Goal: Task Accomplishment & Management: Complete application form

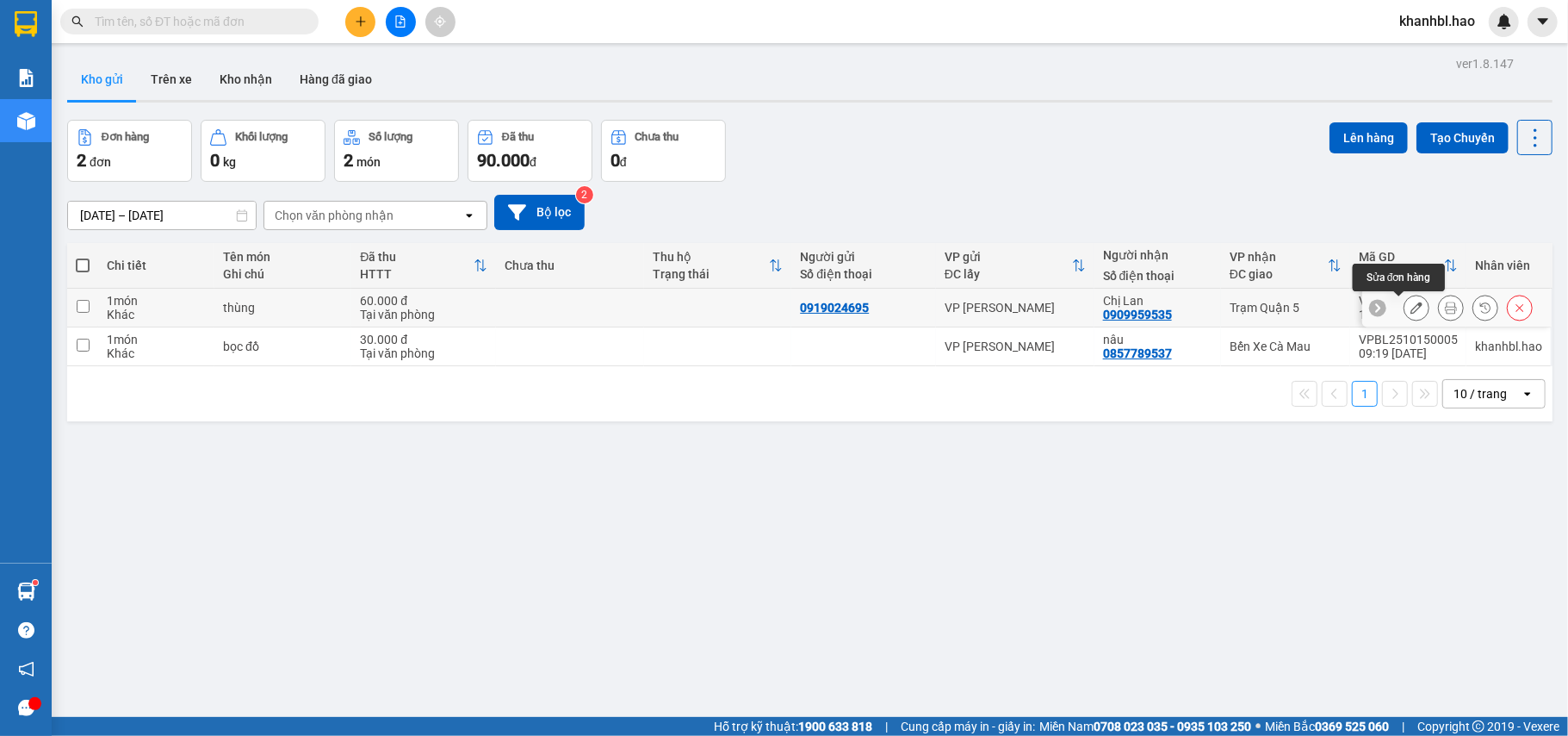
click at [1410, 312] on icon at bounding box center [1415, 307] width 12 height 12
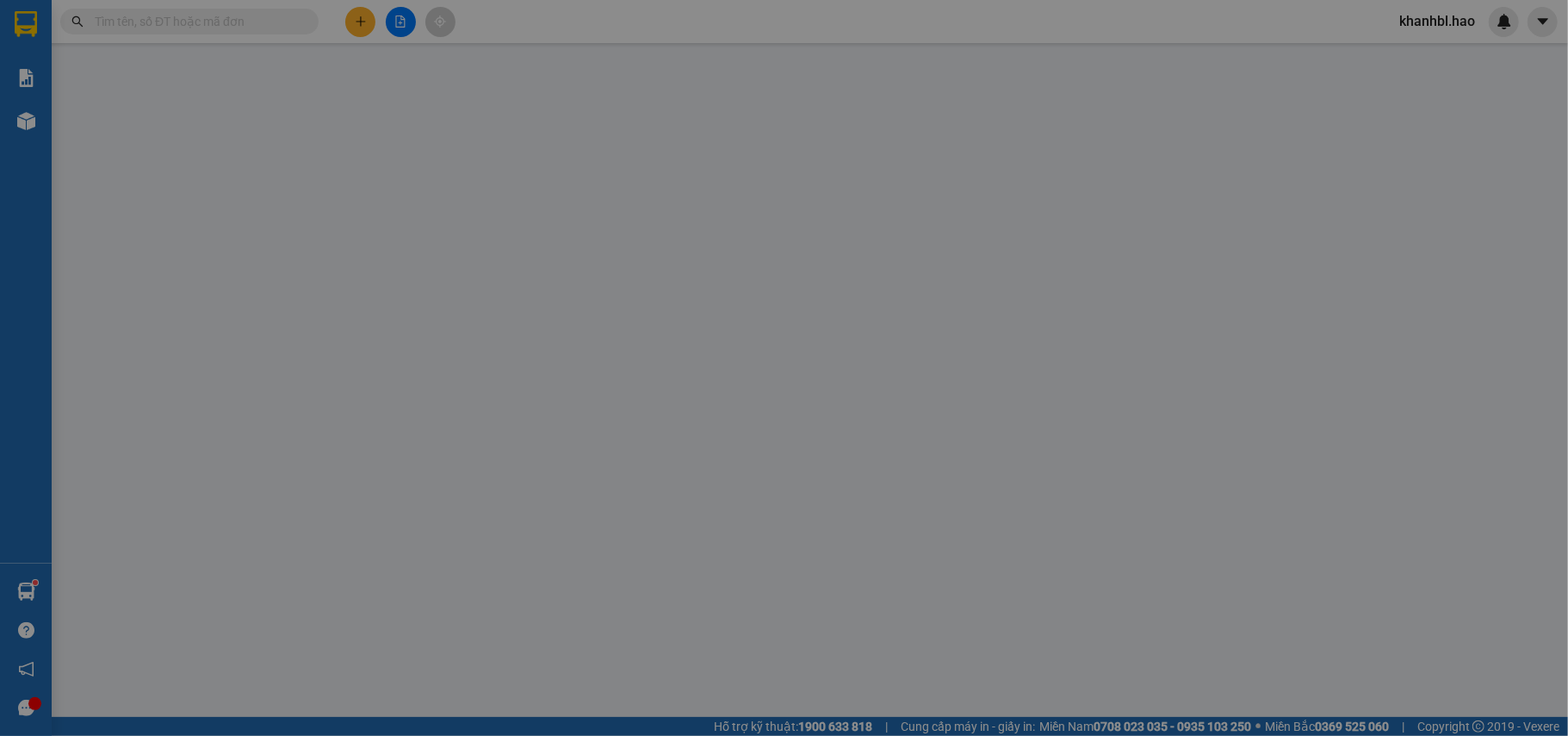
type input "0919024695"
type input "0909959535"
type input "Chị Lan"
type input "60.000"
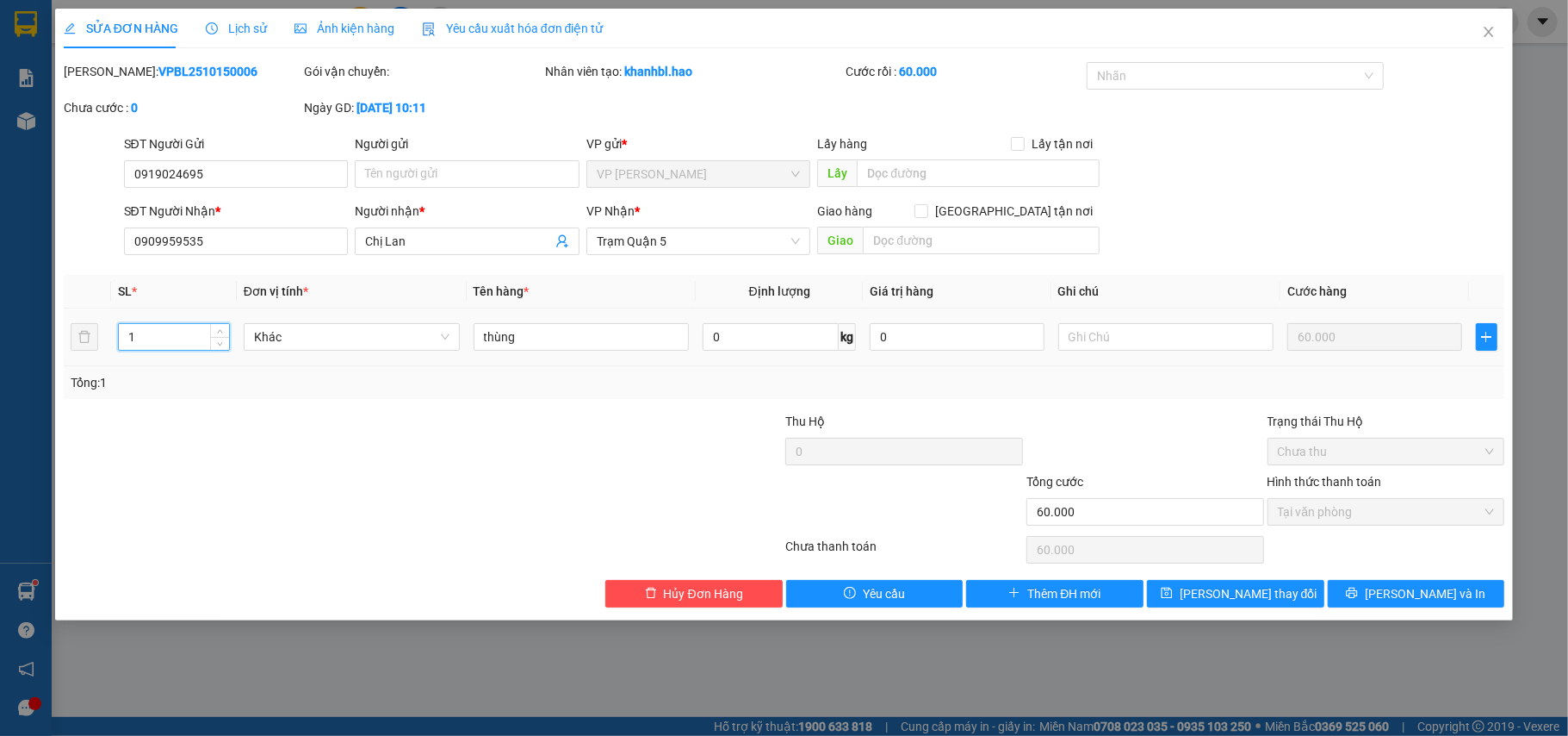
drag, startPoint x: 190, startPoint y: 332, endPoint x: 191, endPoint y: 315, distance: 17.0
click at [190, 335] on input "1" at bounding box center [174, 337] width 110 height 26
type input "0"
type input "2"
click at [1357, 591] on icon "printer" at bounding box center [1352, 592] width 11 height 11
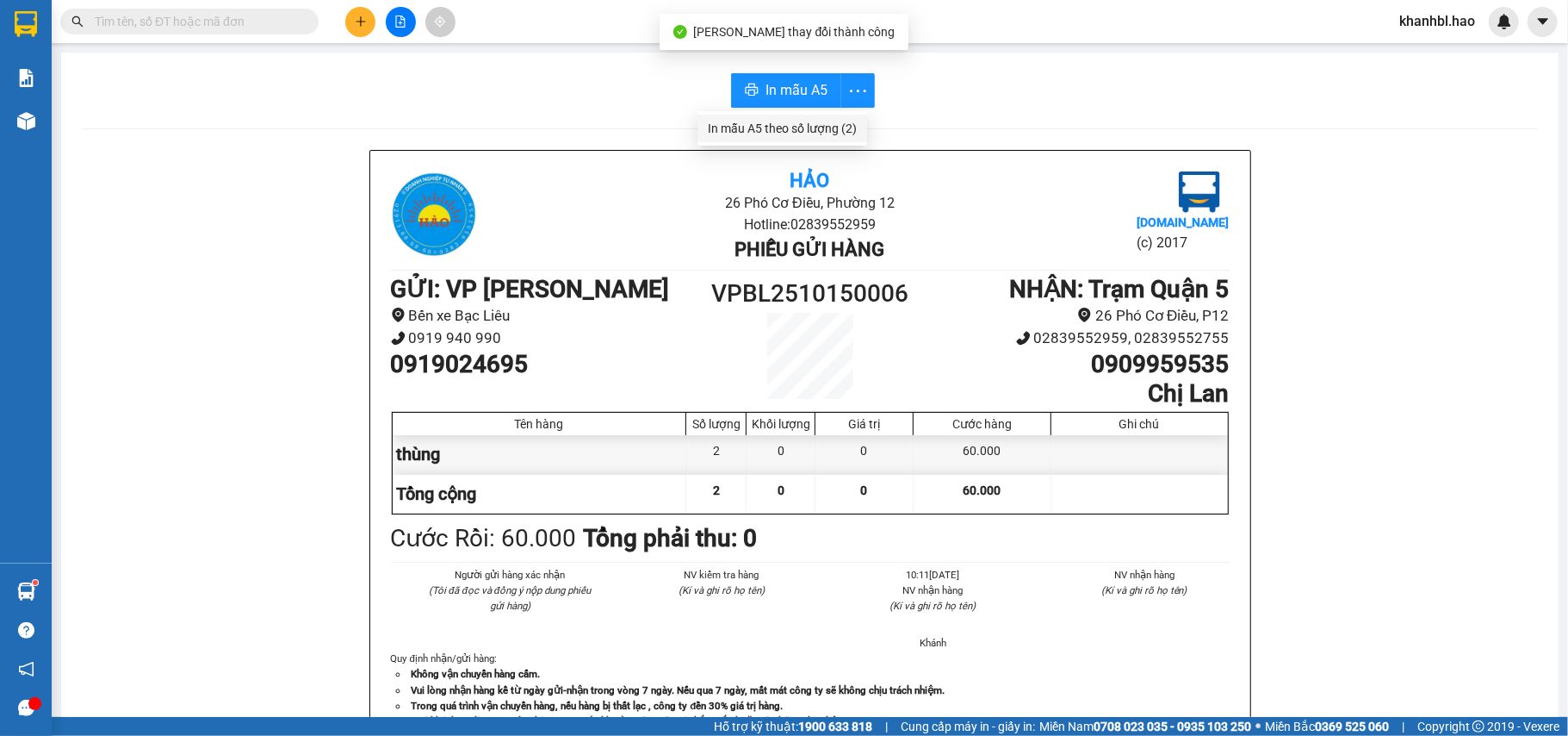
click at [847, 134] on div "In mẫu A5 theo số lượng (2)" at bounding box center [783, 128] width 149 height 19
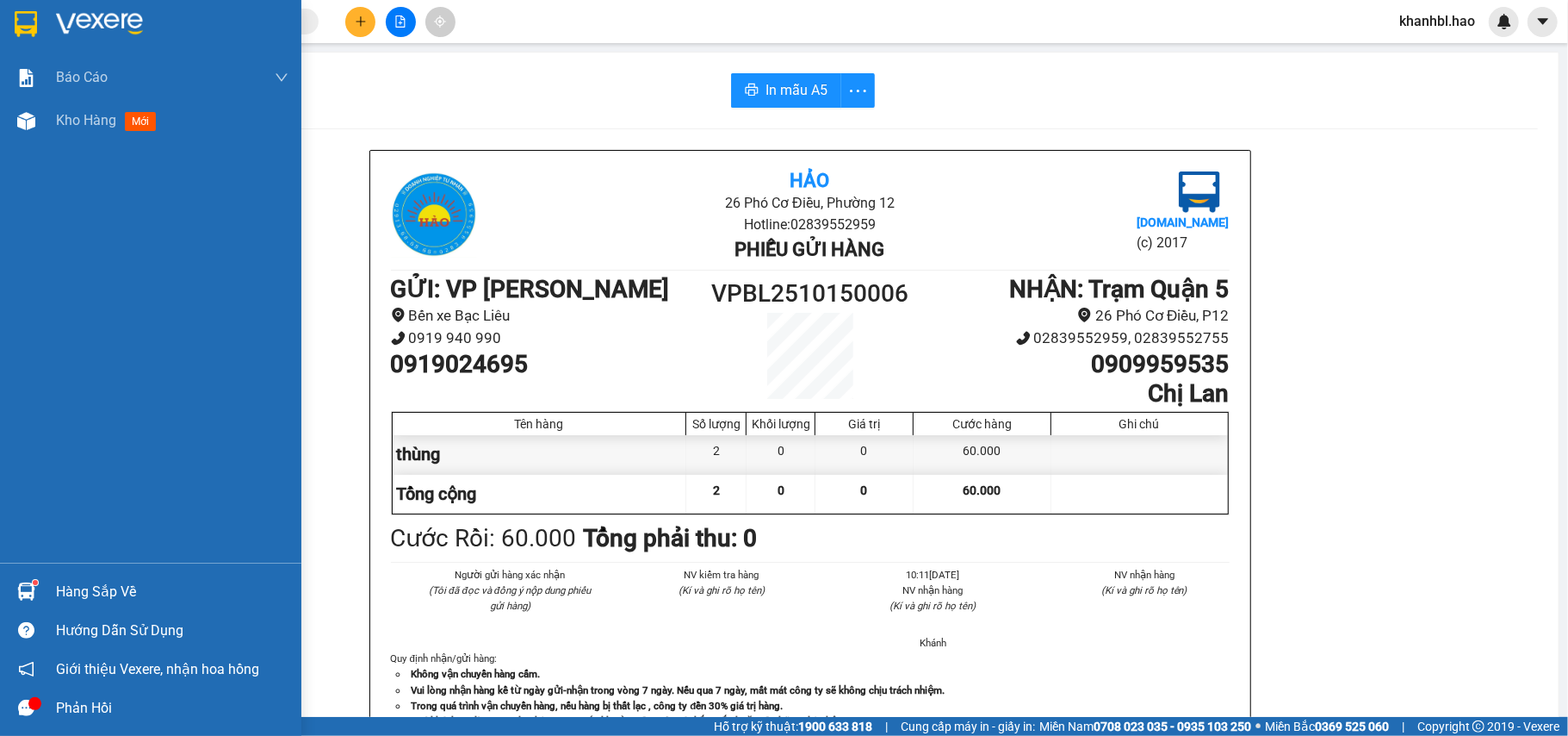
click at [22, 25] on img at bounding box center [26, 24] width 22 height 26
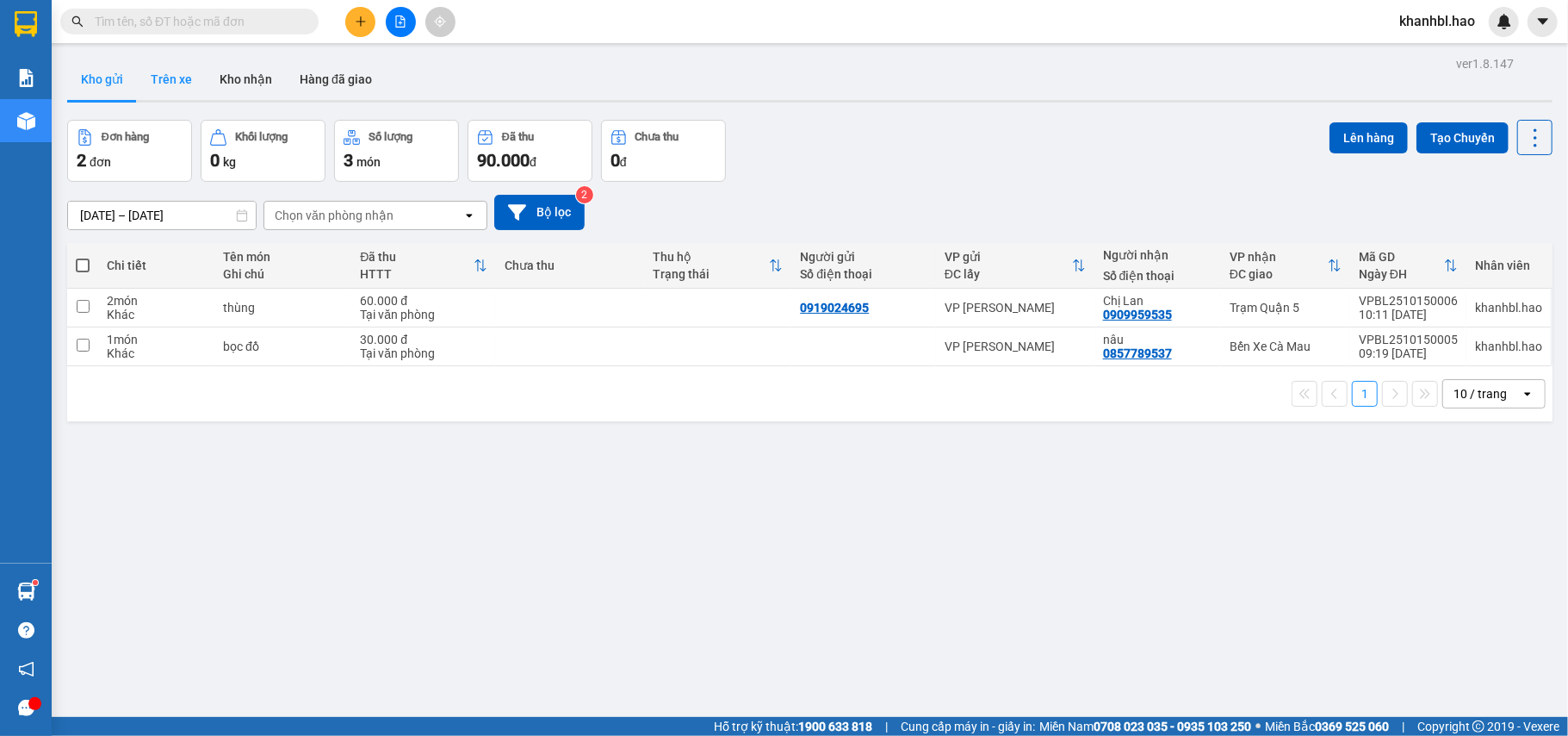
click at [181, 79] on button "Trên xe" at bounding box center [171, 79] width 69 height 41
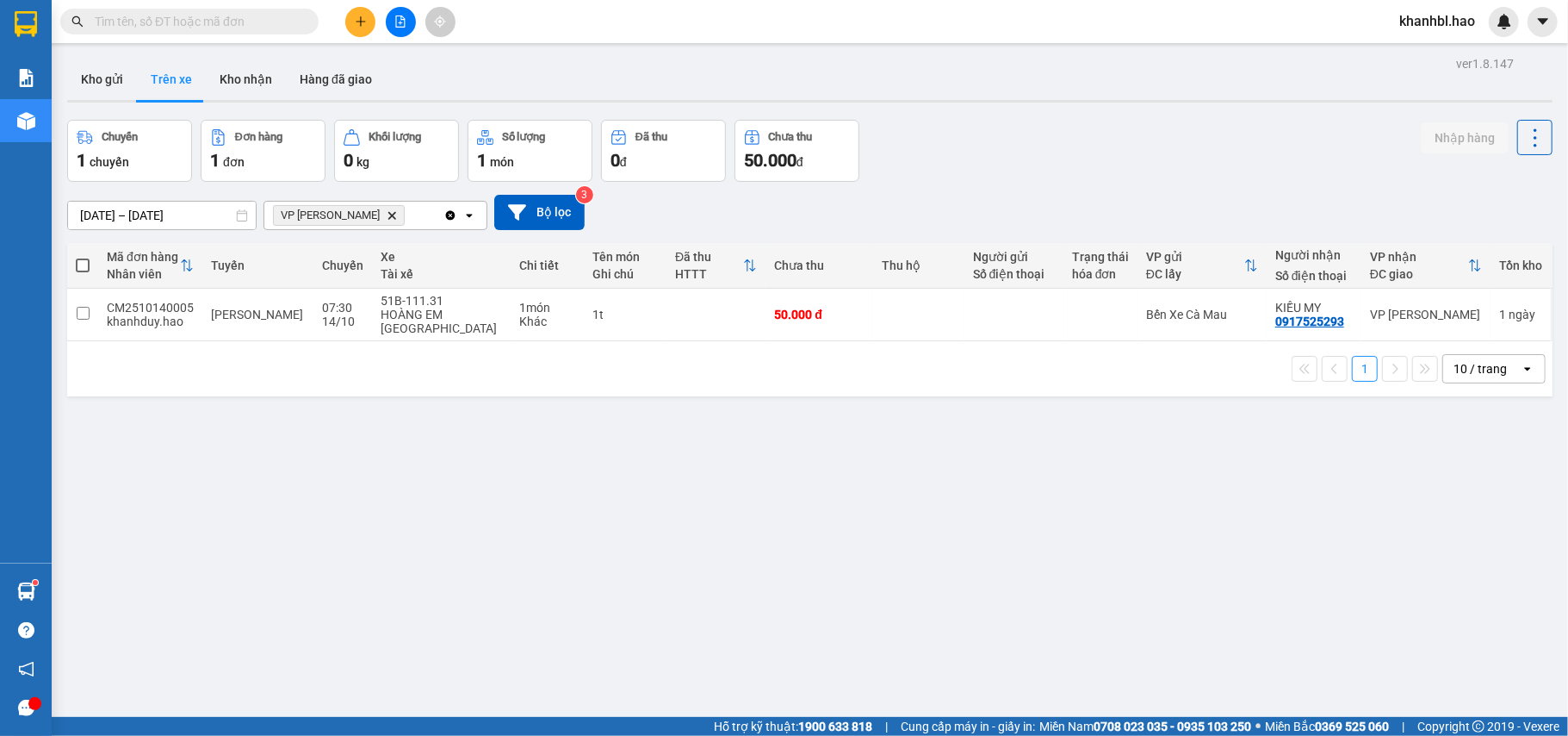
click at [89, 262] on th at bounding box center [83, 266] width 31 height 46
click at [80, 266] on span at bounding box center [82, 265] width 14 height 14
click at [83, 257] on input "checkbox" at bounding box center [83, 257] width 0 height 0
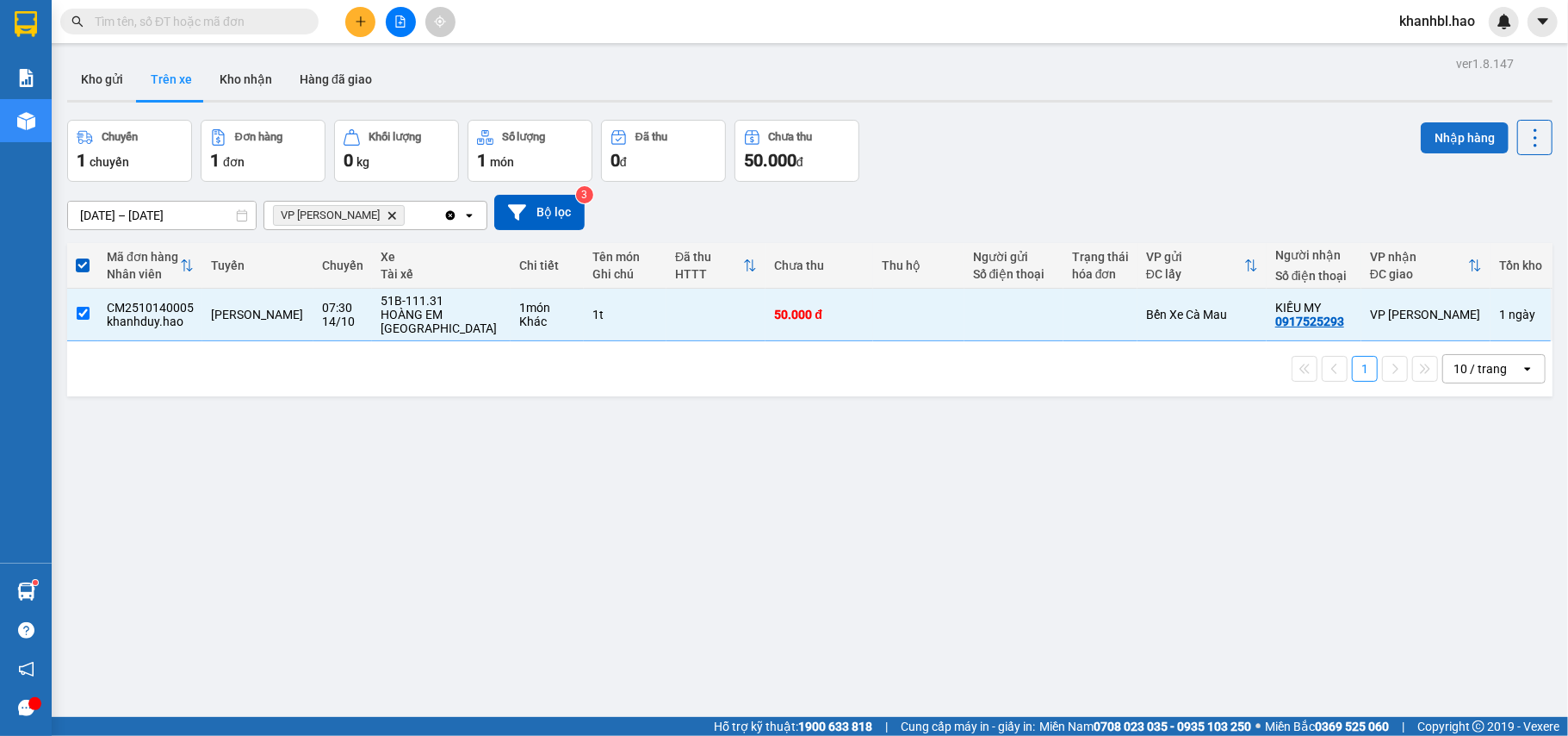
click at [1445, 131] on button "Nhập hàng" at bounding box center [1464, 138] width 87 height 31
checkbox input "false"
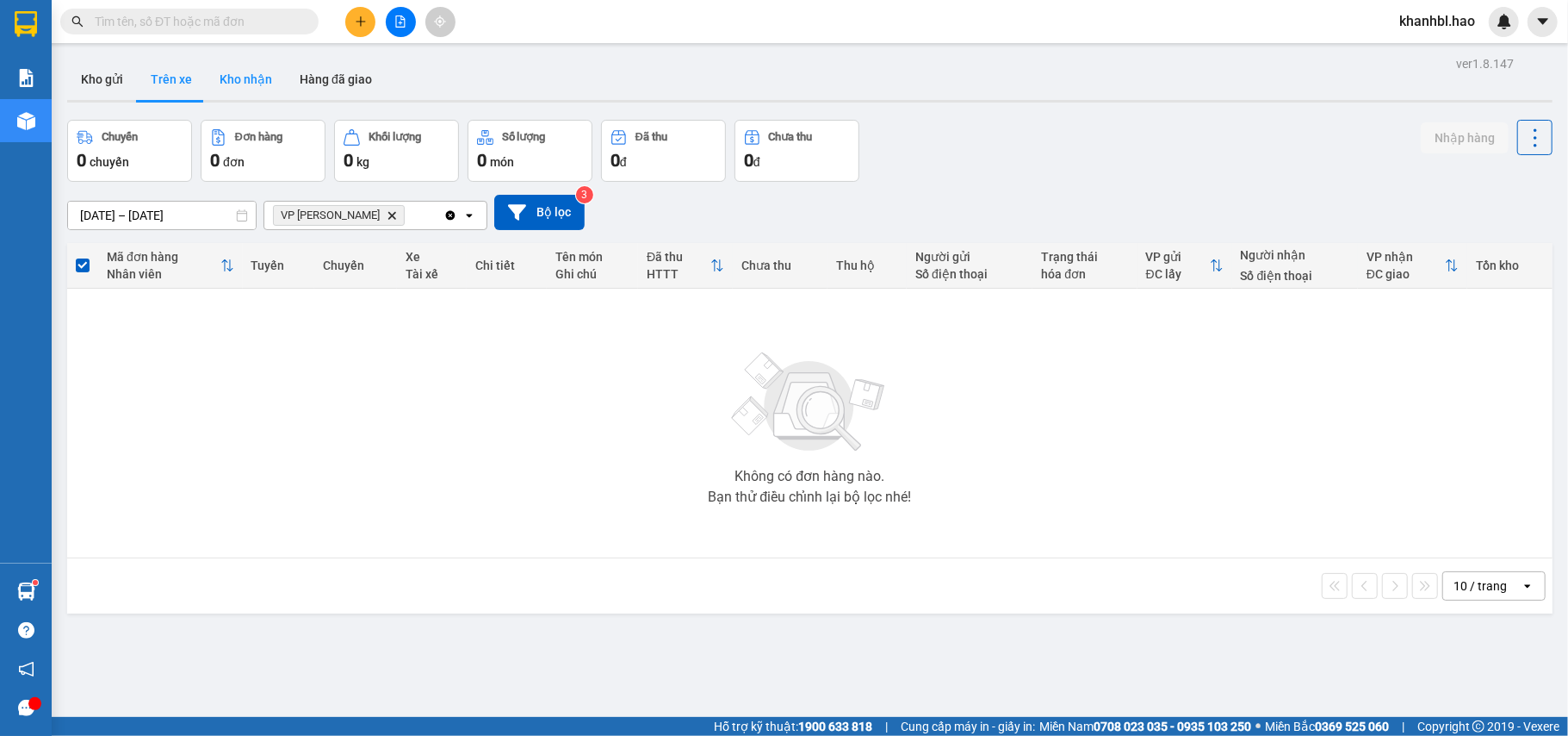
click at [262, 85] on button "Kho nhận" at bounding box center [246, 79] width 80 height 41
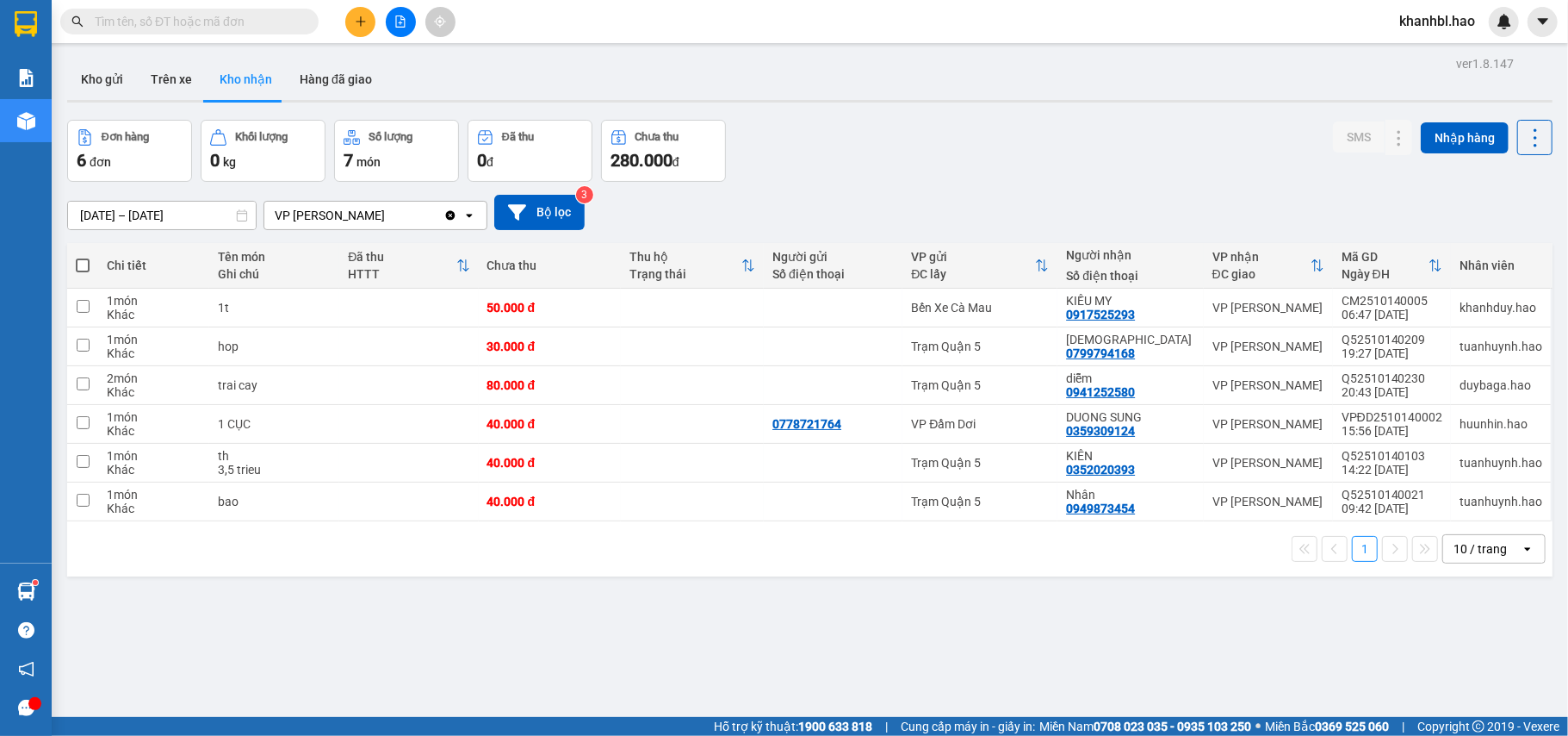
click at [246, 75] on button "Kho nhận" at bounding box center [246, 79] width 80 height 41
click at [1358, 390] on icon at bounding box center [1364, 385] width 12 height 12
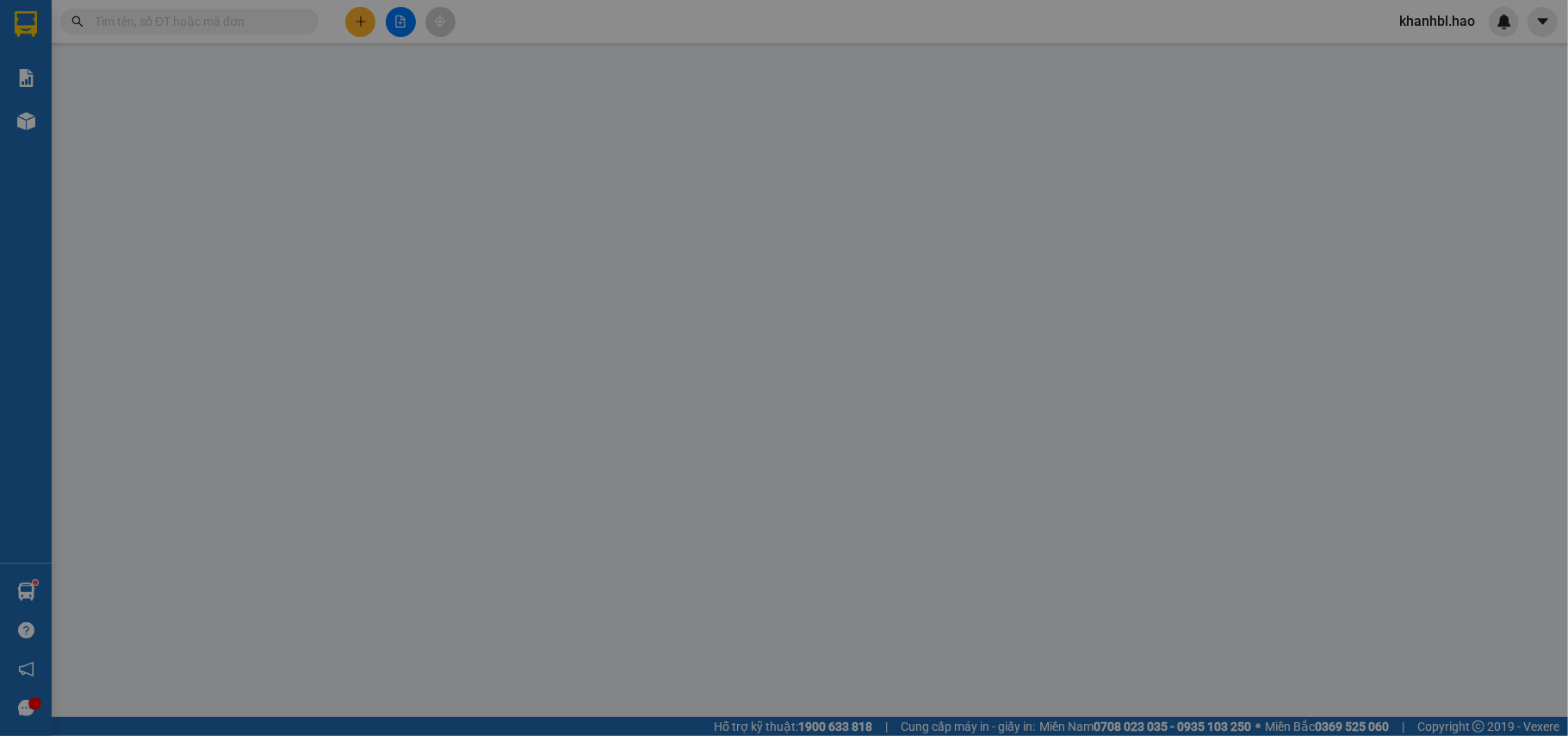
type input "0941252580"
type input "diễm"
type input "80.000"
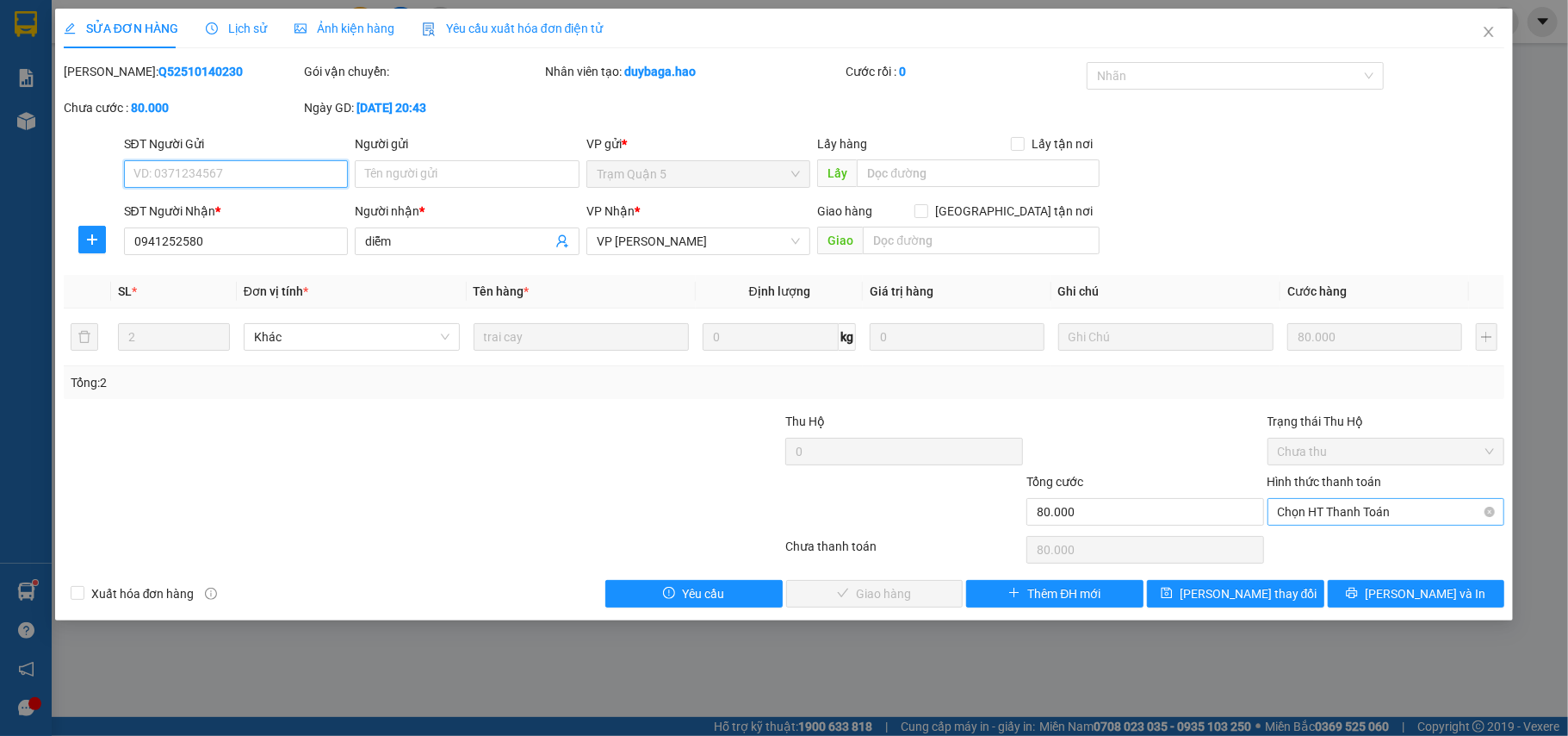
click at [1323, 519] on span "Chọn HT Thanh Toán" at bounding box center [1386, 512] width 217 height 26
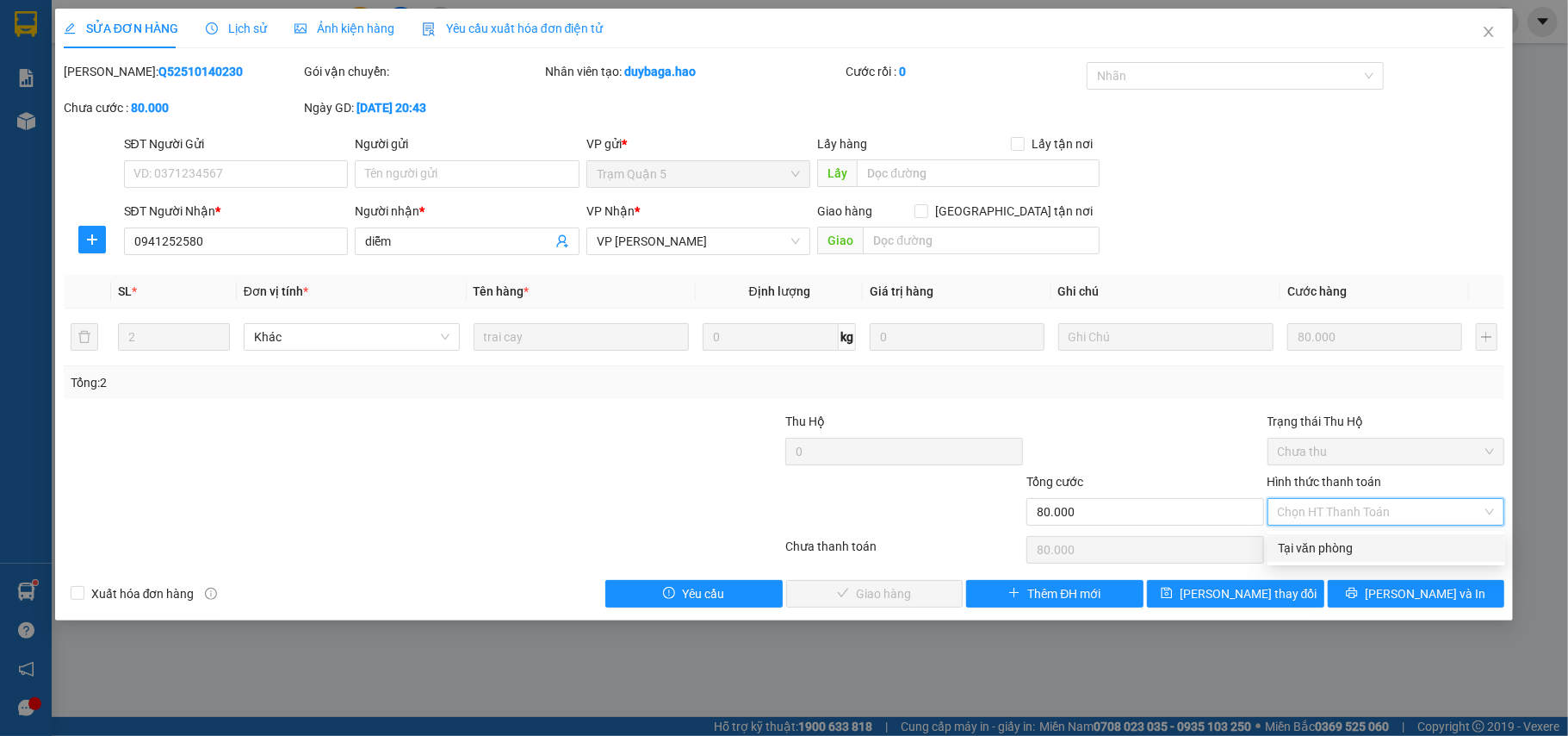
click at [1317, 546] on div "Tại văn phòng" at bounding box center [1386, 547] width 217 height 19
type input "0"
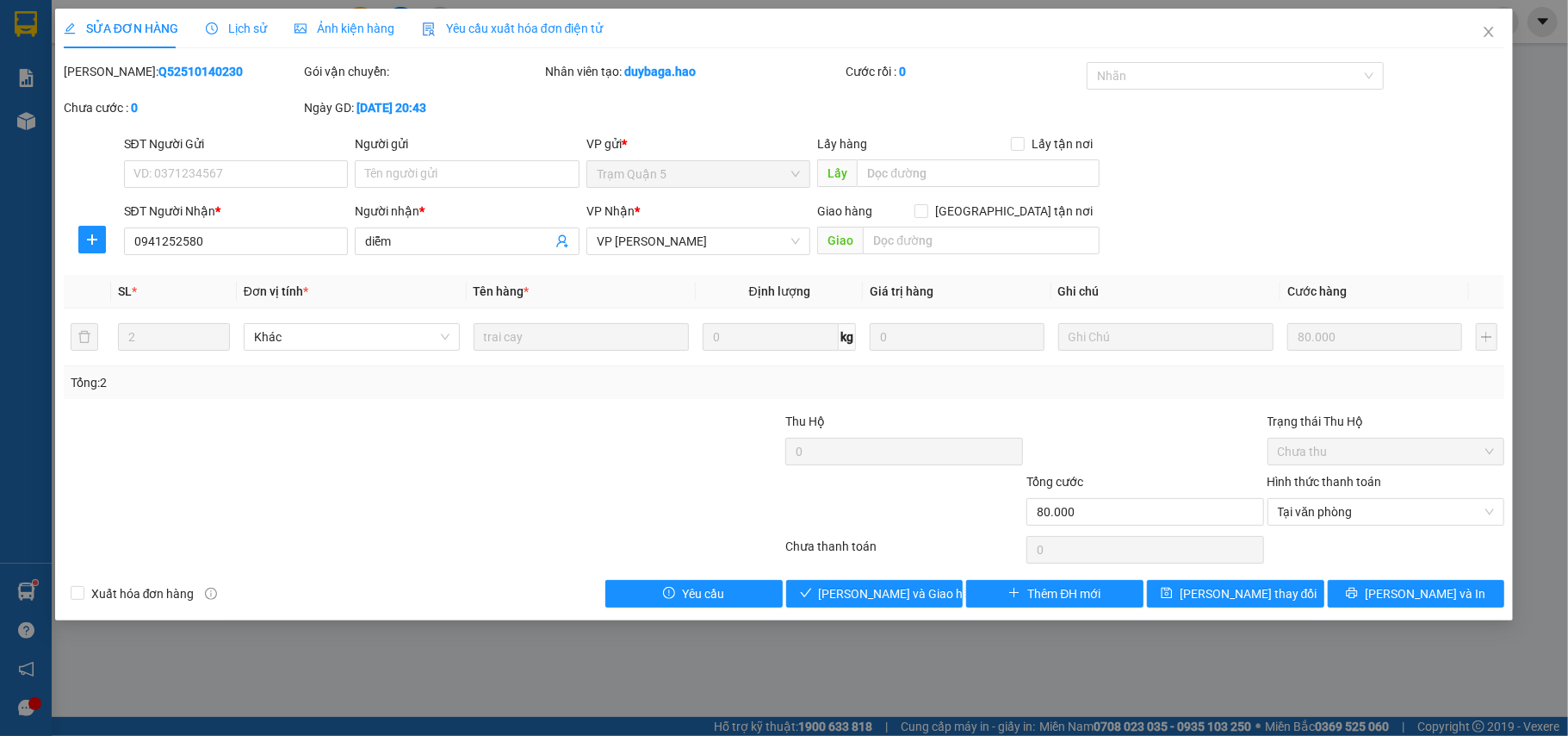
click at [926, 611] on div "SỬA ĐƠN HÀNG Lịch sử Ảnh kiện hàng Yêu cầu xuất hóa đơn điện tử Total Paid Fee …" at bounding box center [784, 314] width 1459 height 612
click at [893, 582] on button "[PERSON_NAME] và Giao hàng" at bounding box center [875, 593] width 177 height 28
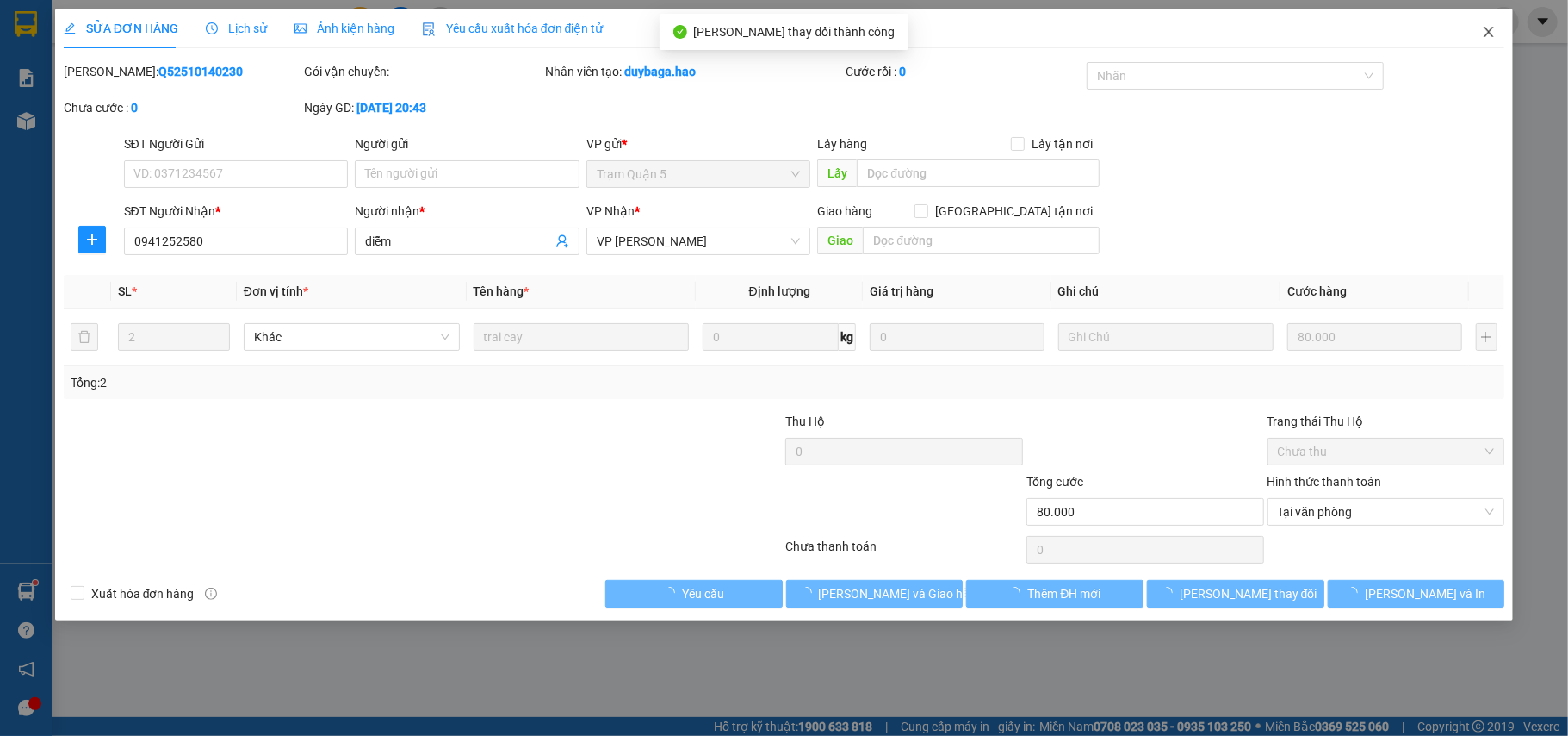
click at [1488, 25] on span "Close" at bounding box center [1488, 32] width 48 height 48
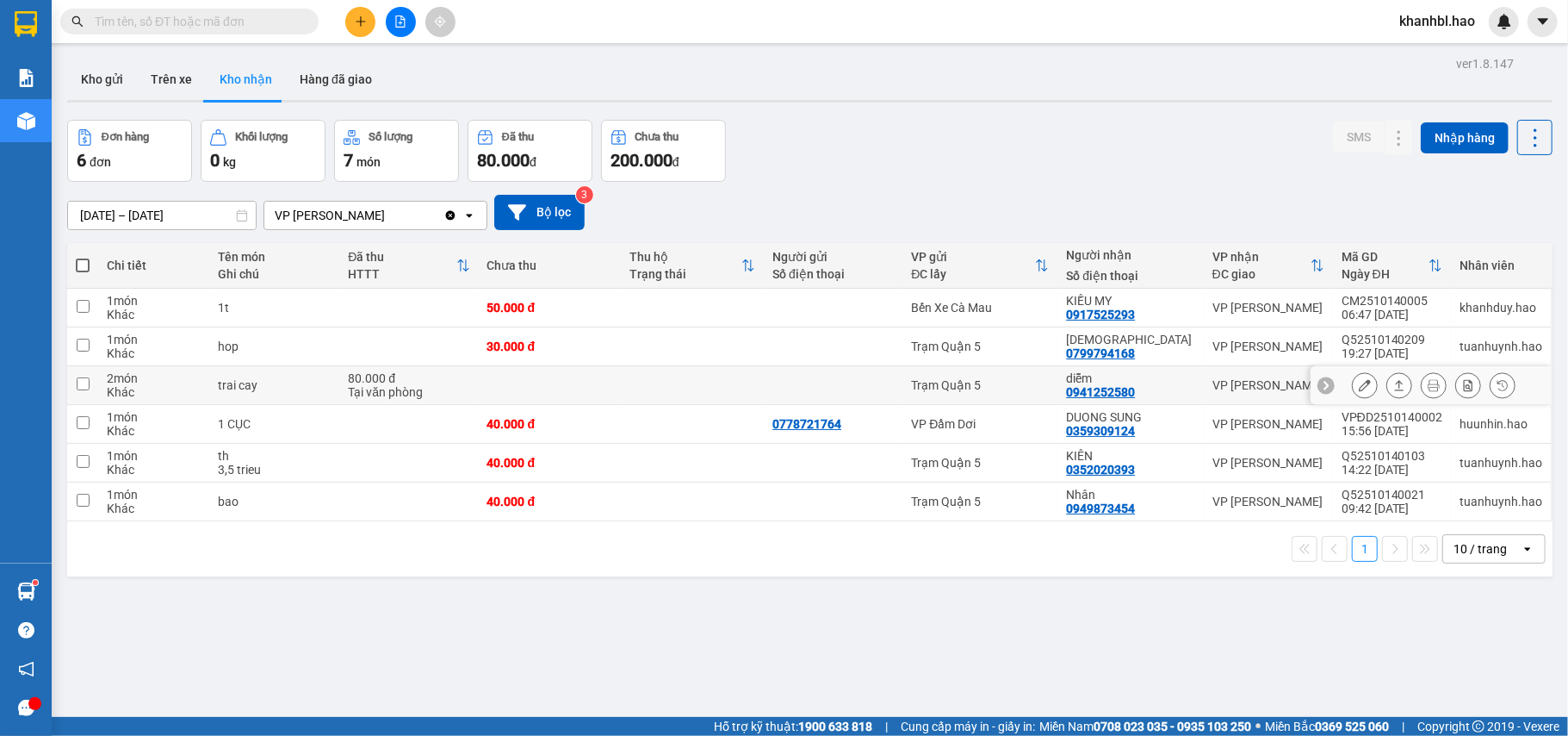
click at [1358, 381] on icon at bounding box center [1364, 385] width 12 height 12
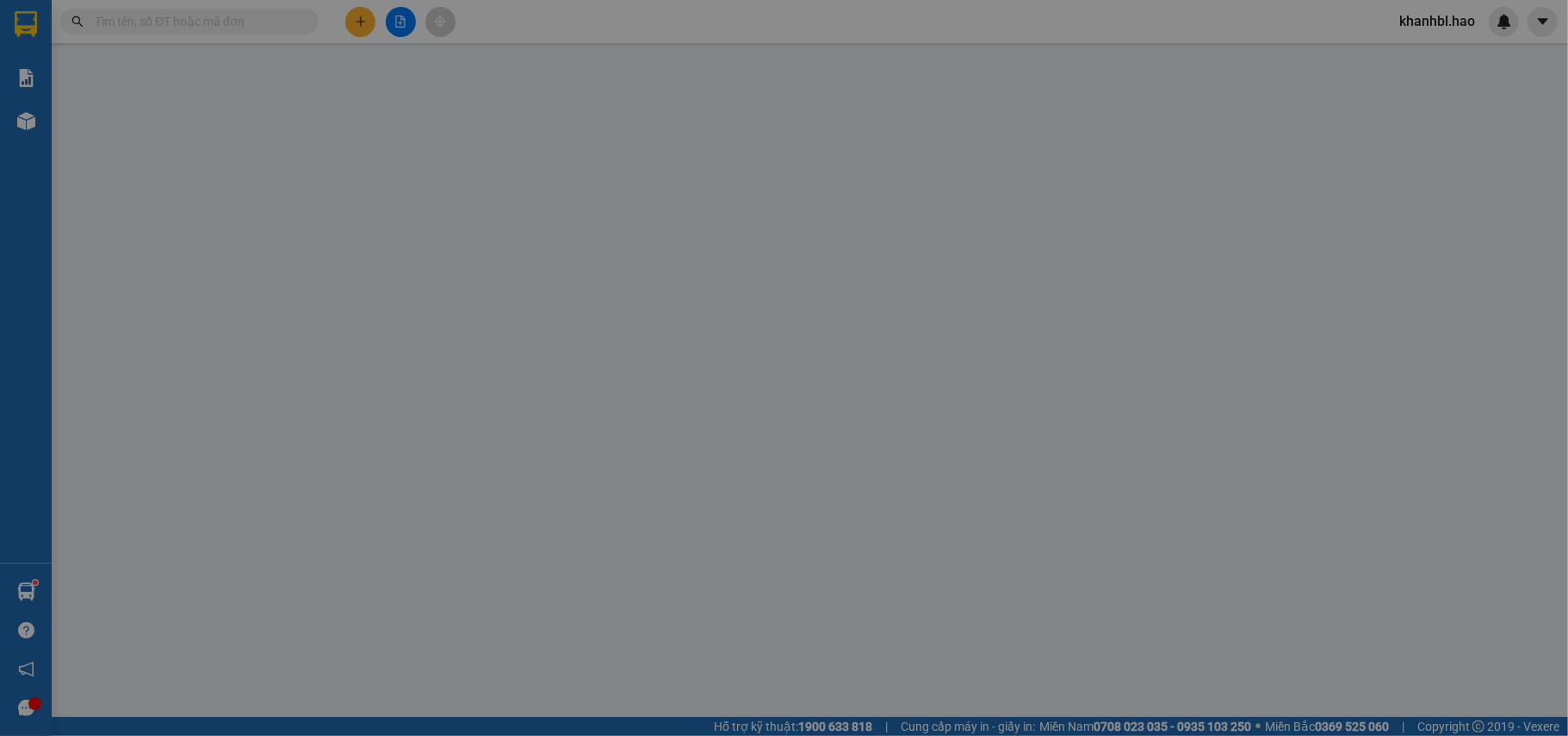
type input "0941252580"
type input "diễm"
type input "80.000"
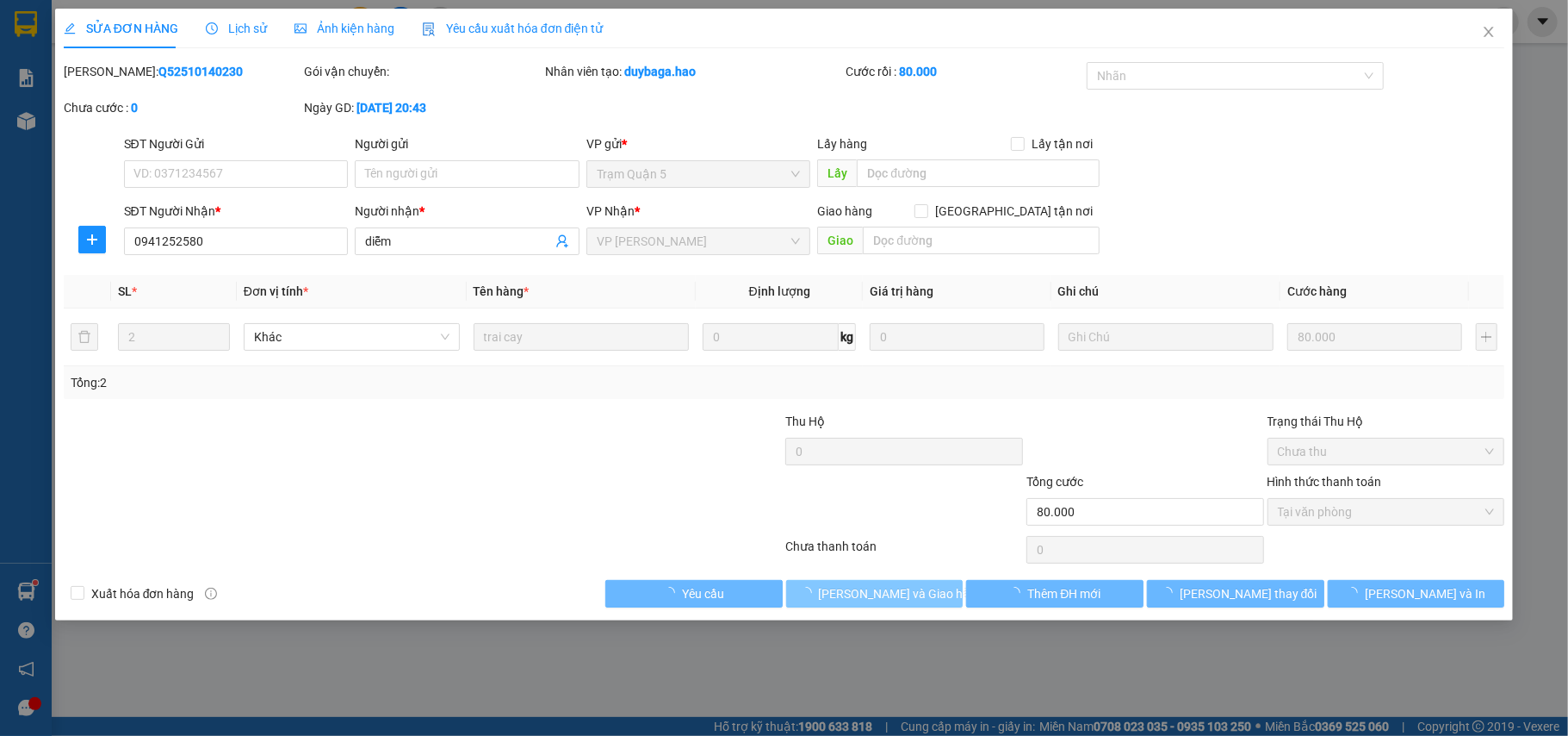
click at [858, 601] on span "[PERSON_NAME] và Giao hàng" at bounding box center [901, 593] width 166 height 19
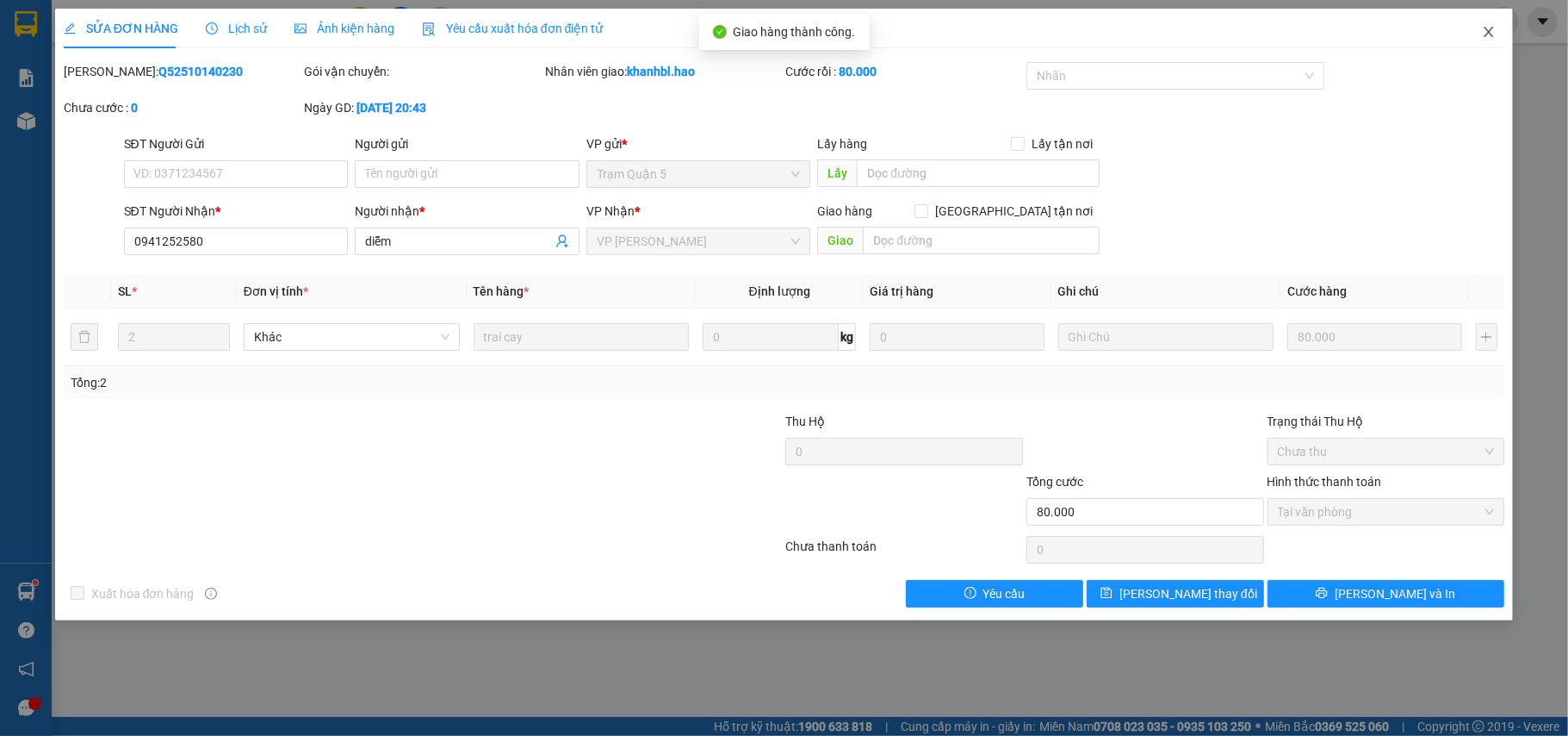
click at [1489, 26] on icon "close" at bounding box center [1488, 31] width 14 height 14
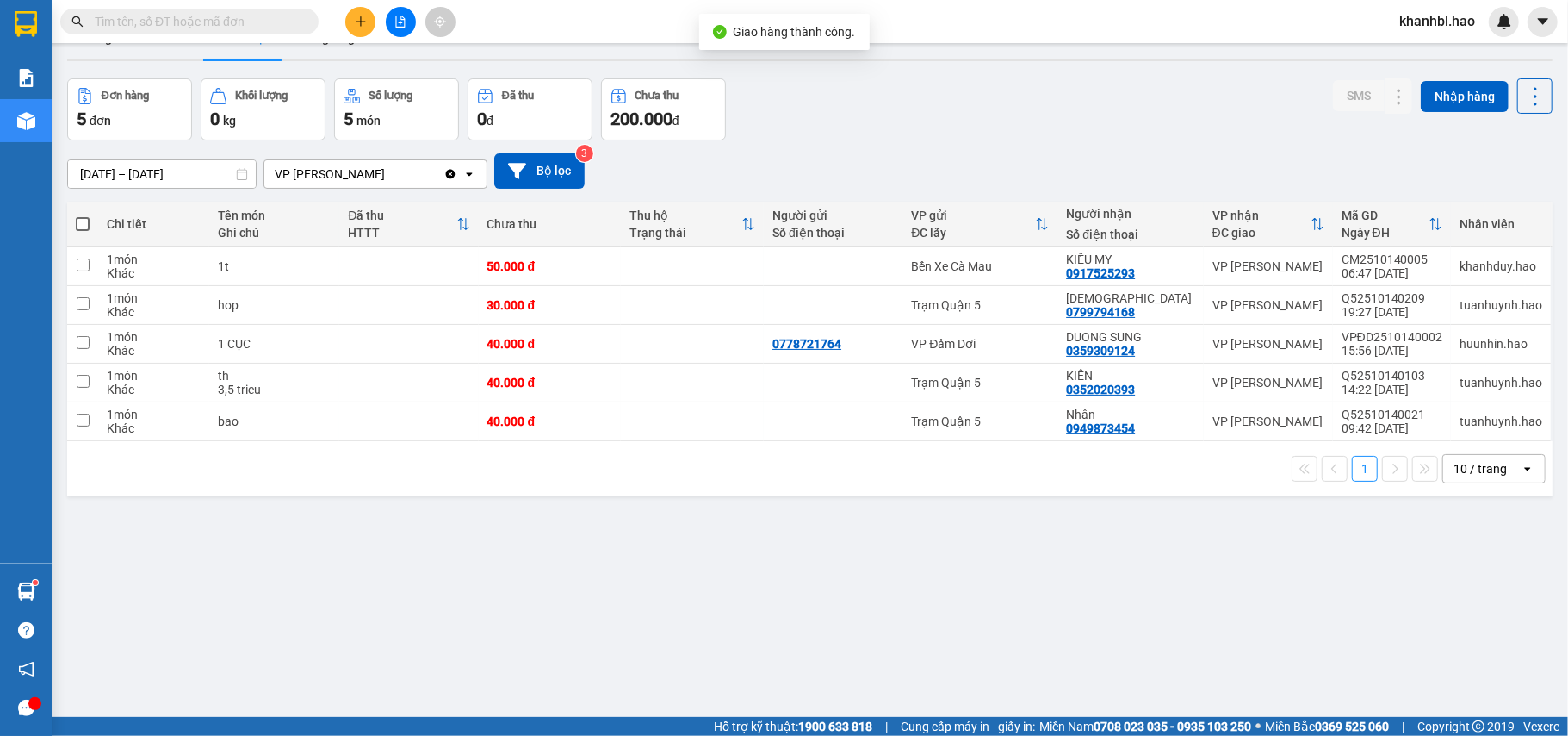
scroll to position [79, 0]
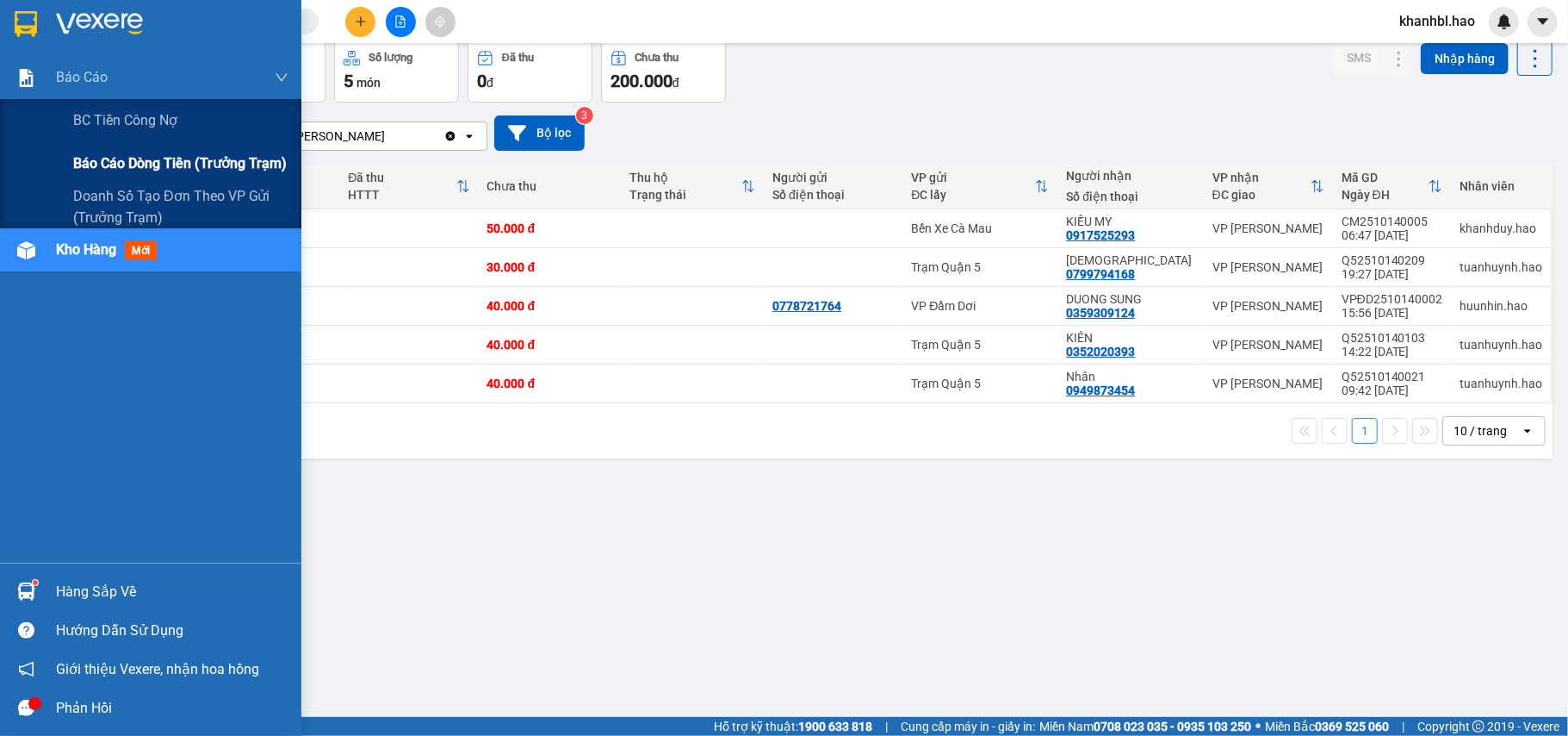
click at [135, 163] on span "Báo cáo dòng tiền (trưởng trạm)" at bounding box center [180, 163] width 213 height 21
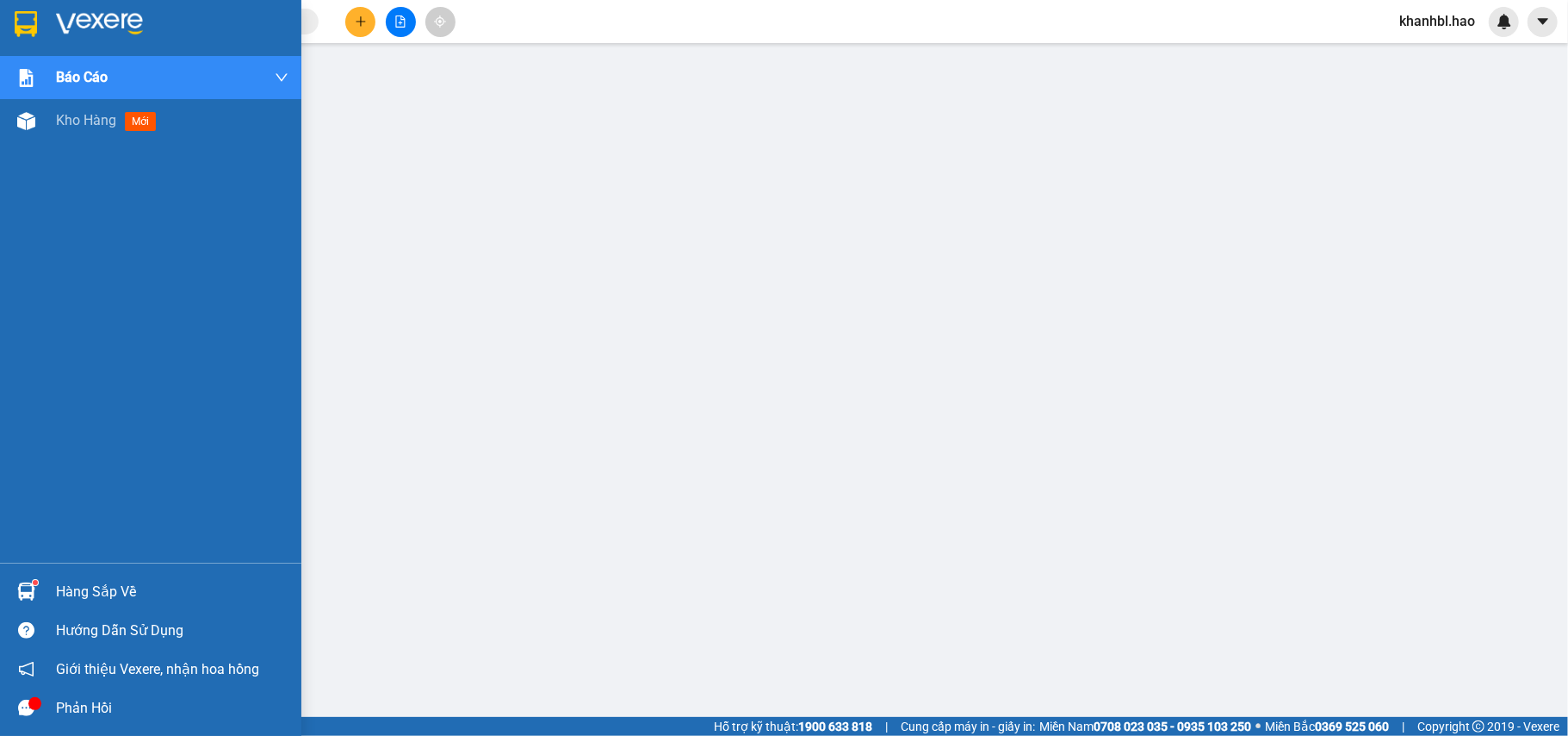
click at [31, 24] on img at bounding box center [26, 24] width 22 height 26
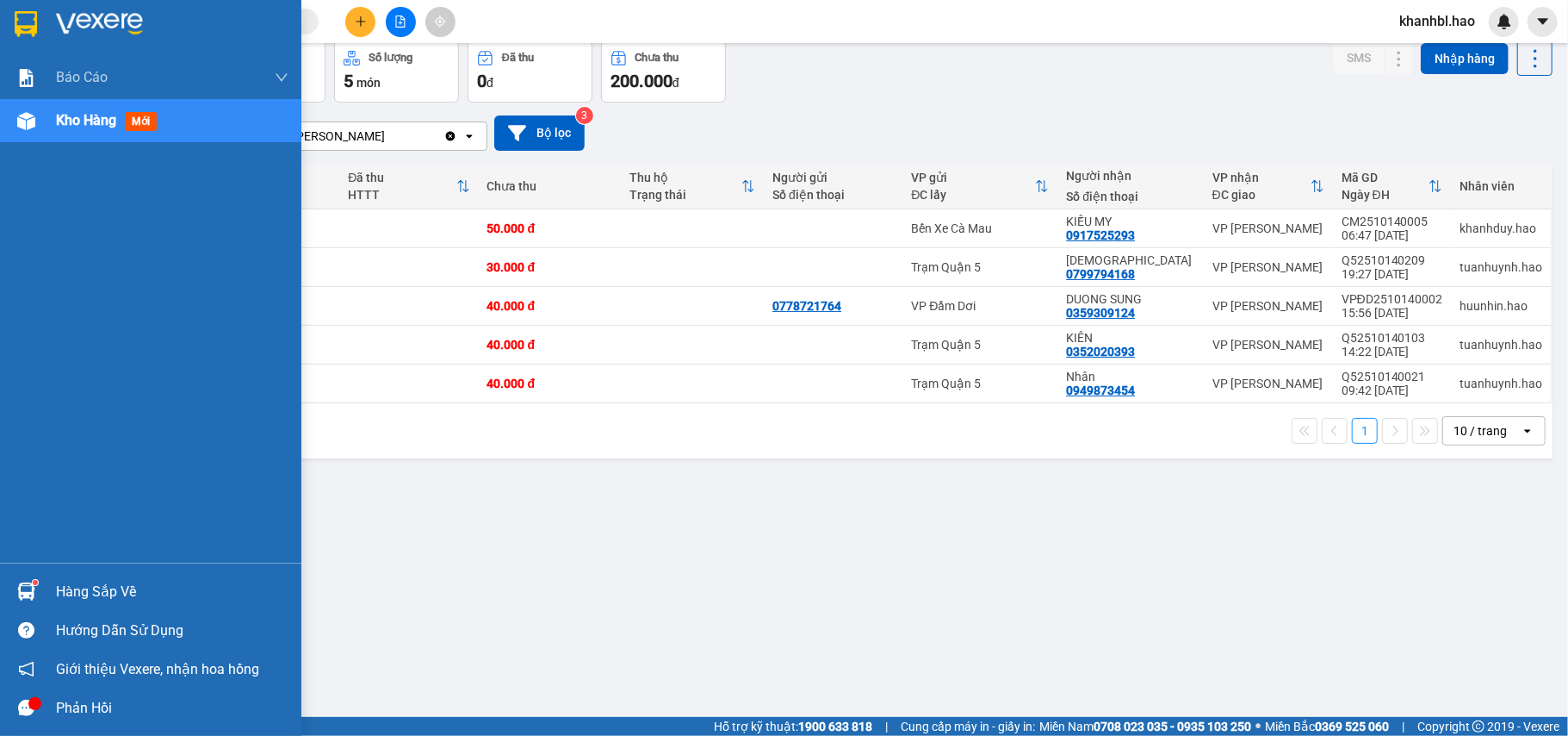
click at [24, 25] on img at bounding box center [26, 24] width 22 height 26
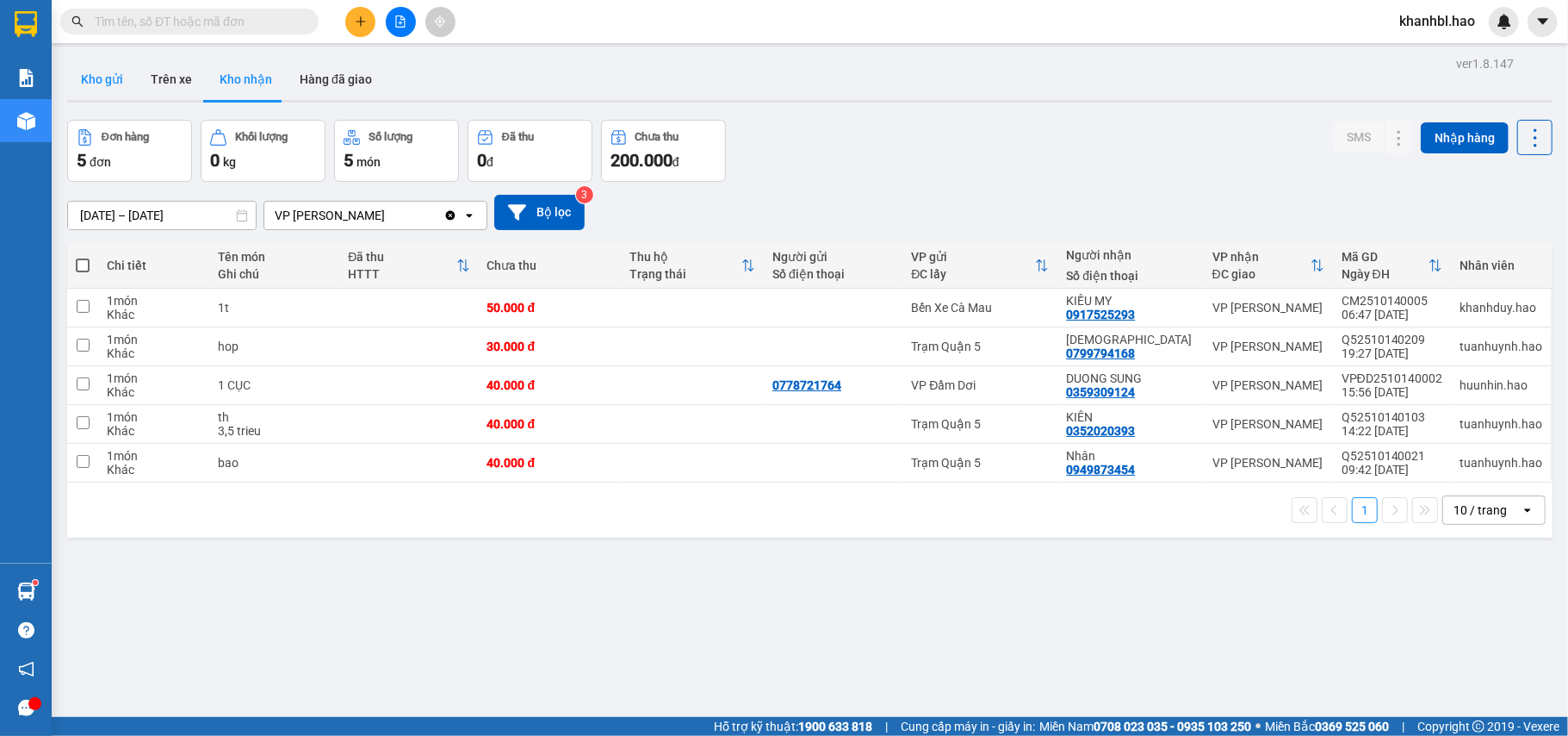
click at [80, 70] on button "Kho gửi" at bounding box center [102, 79] width 70 height 41
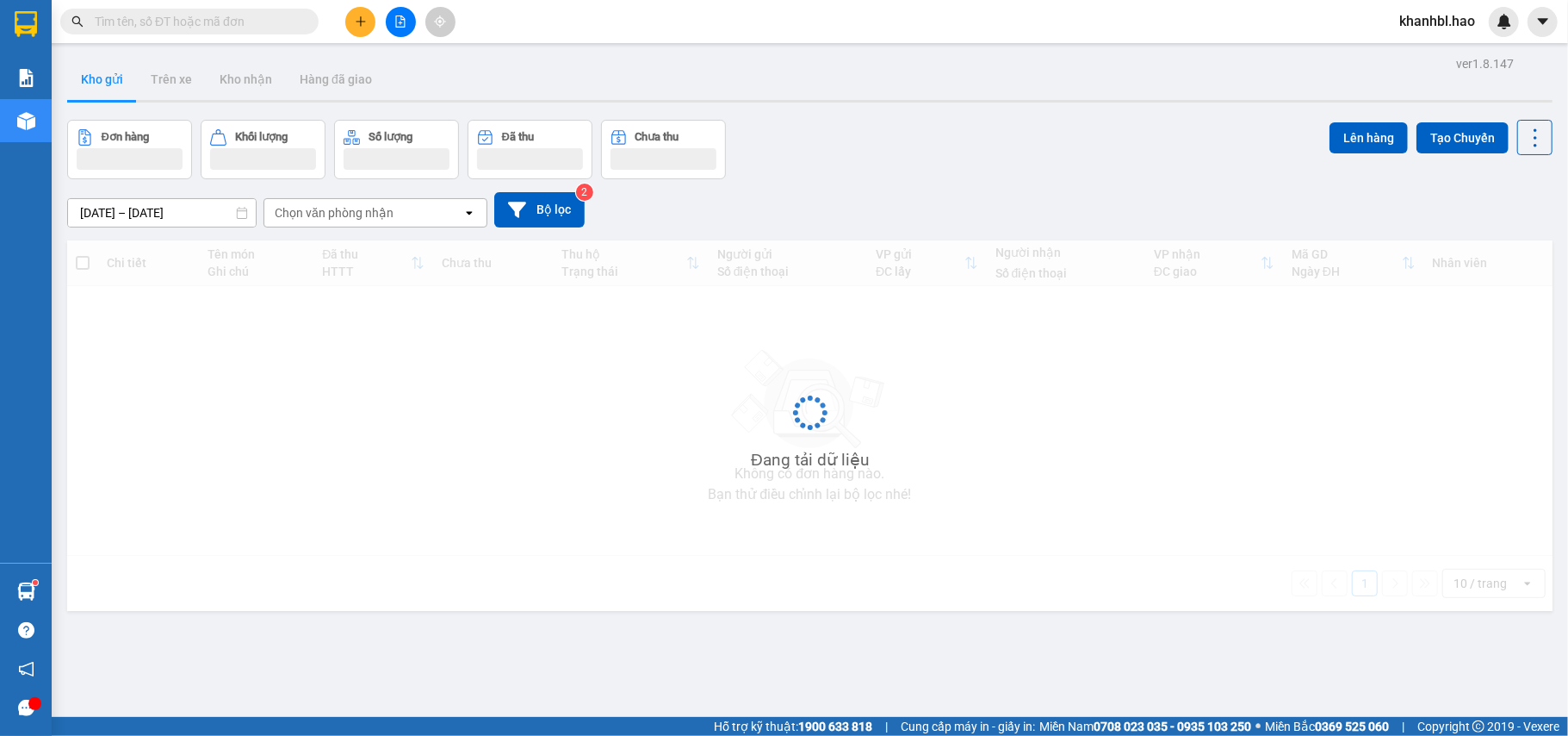
click at [83, 71] on button "Kho gửi" at bounding box center [102, 79] width 70 height 41
click at [86, 73] on button "Kho gửi" at bounding box center [102, 79] width 70 height 41
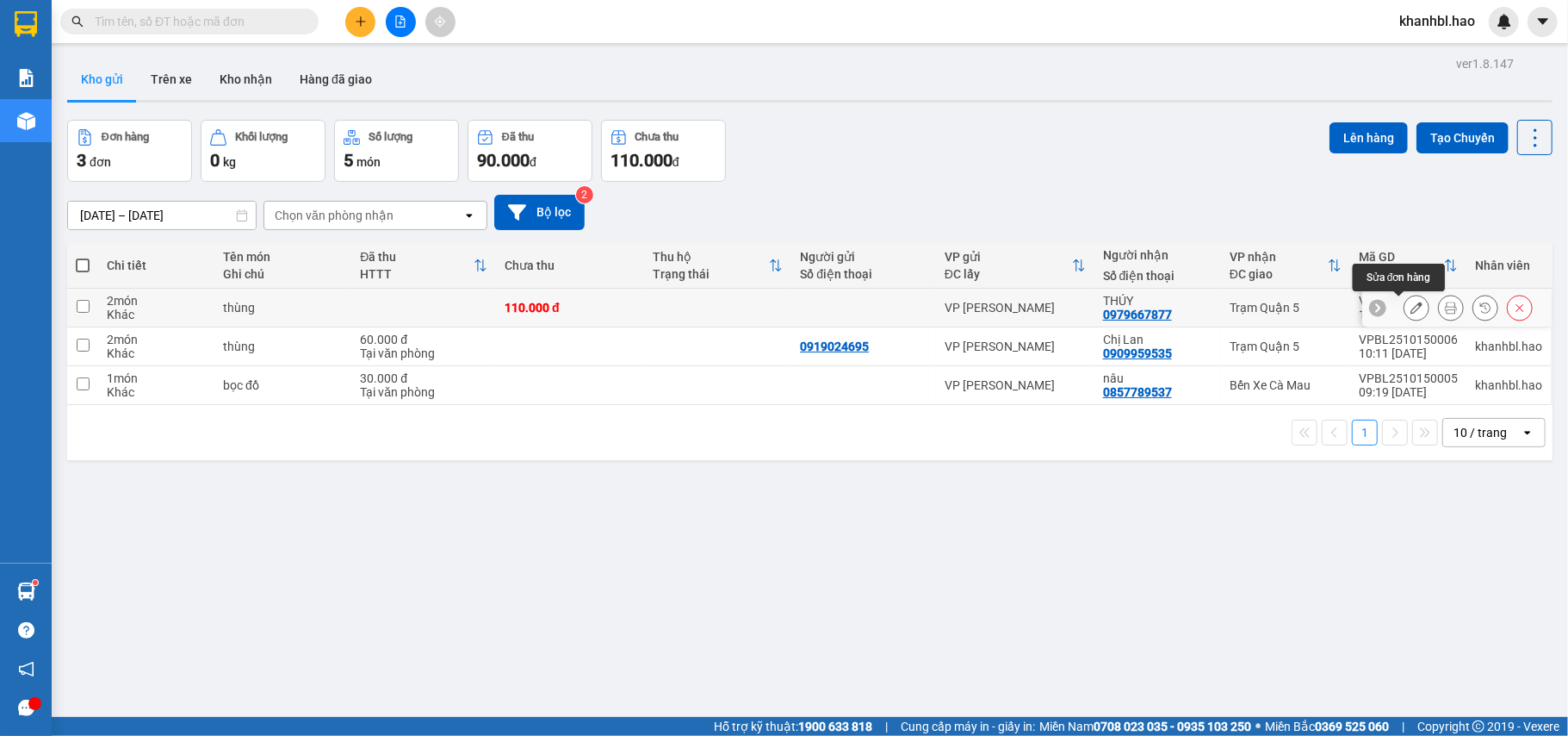
click at [1410, 311] on icon at bounding box center [1415, 307] width 12 height 12
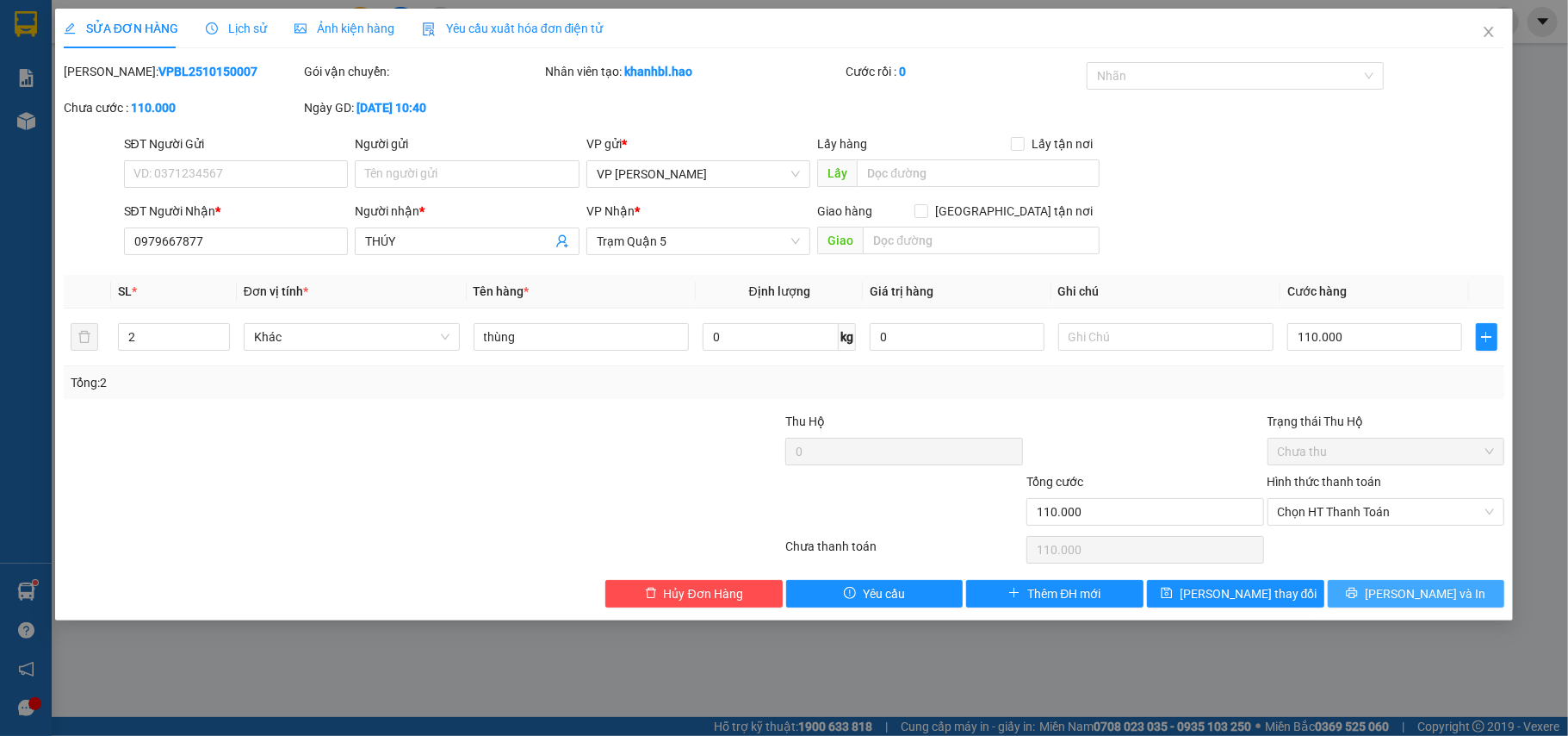
click at [1403, 594] on span "[PERSON_NAME] và In" at bounding box center [1425, 593] width 120 height 19
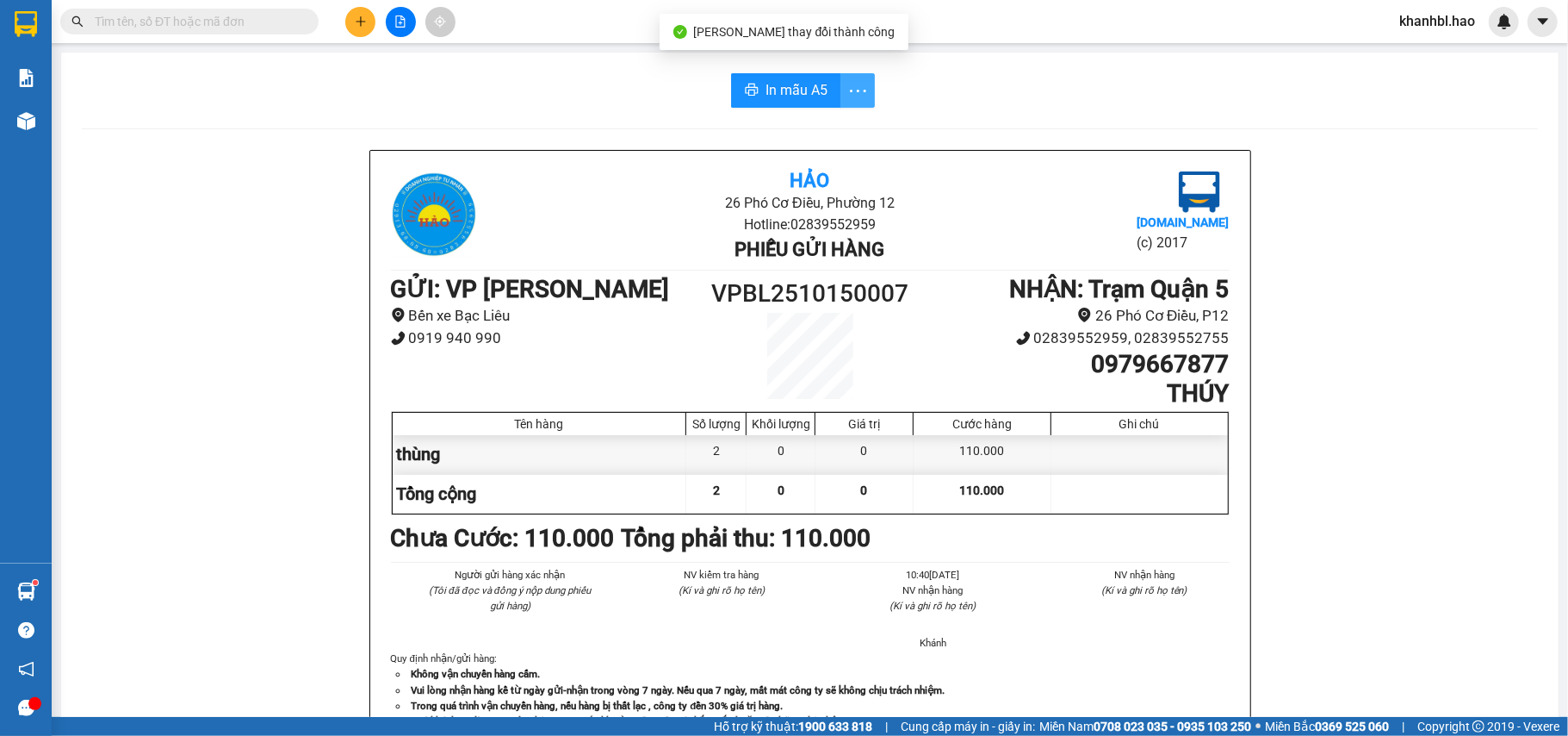
click at [847, 95] on icon "more" at bounding box center [857, 90] width 21 height 21
click at [842, 135] on div "In mẫu A5 theo số lượng (2)" at bounding box center [783, 128] width 149 height 19
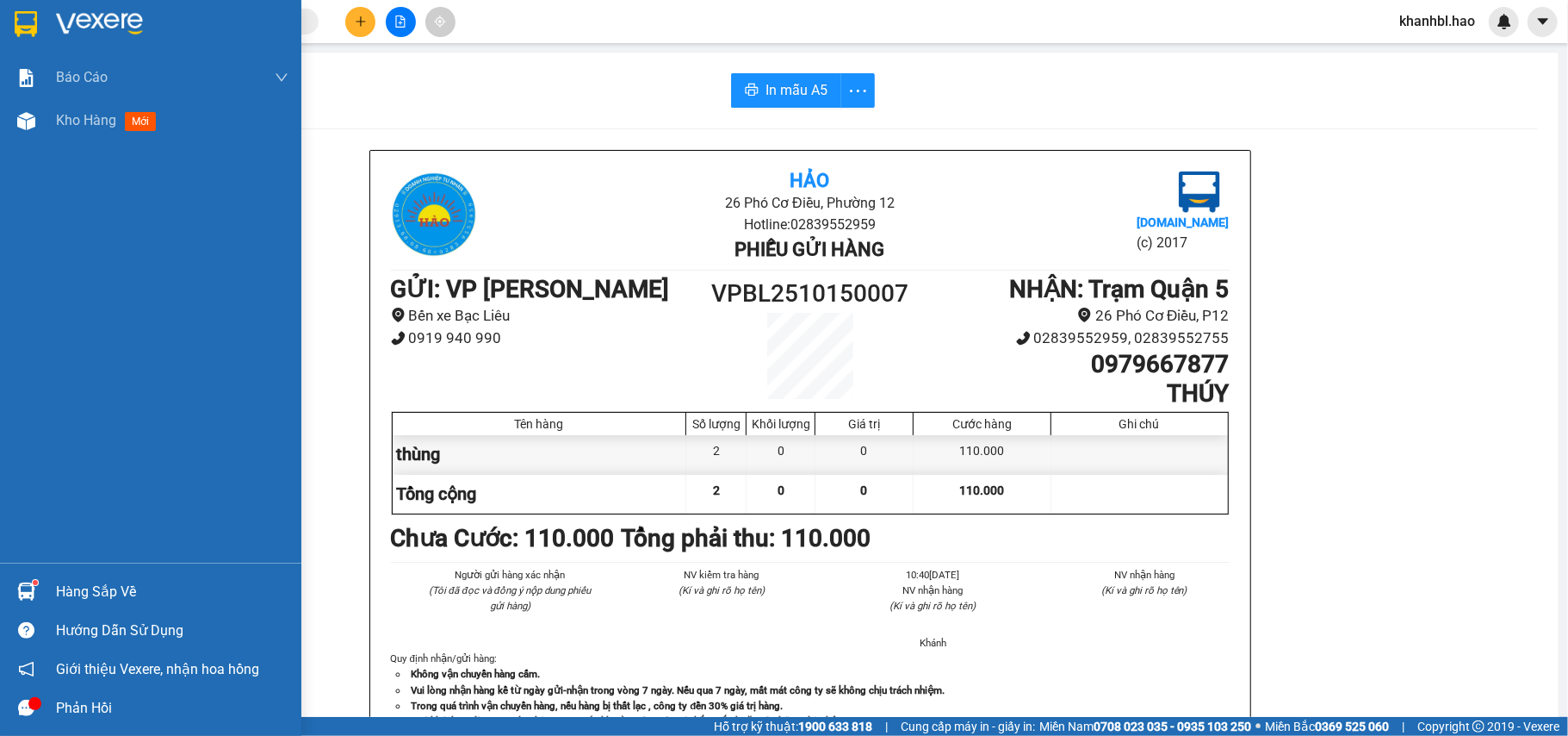
click at [12, 21] on div at bounding box center [26, 23] width 30 height 30
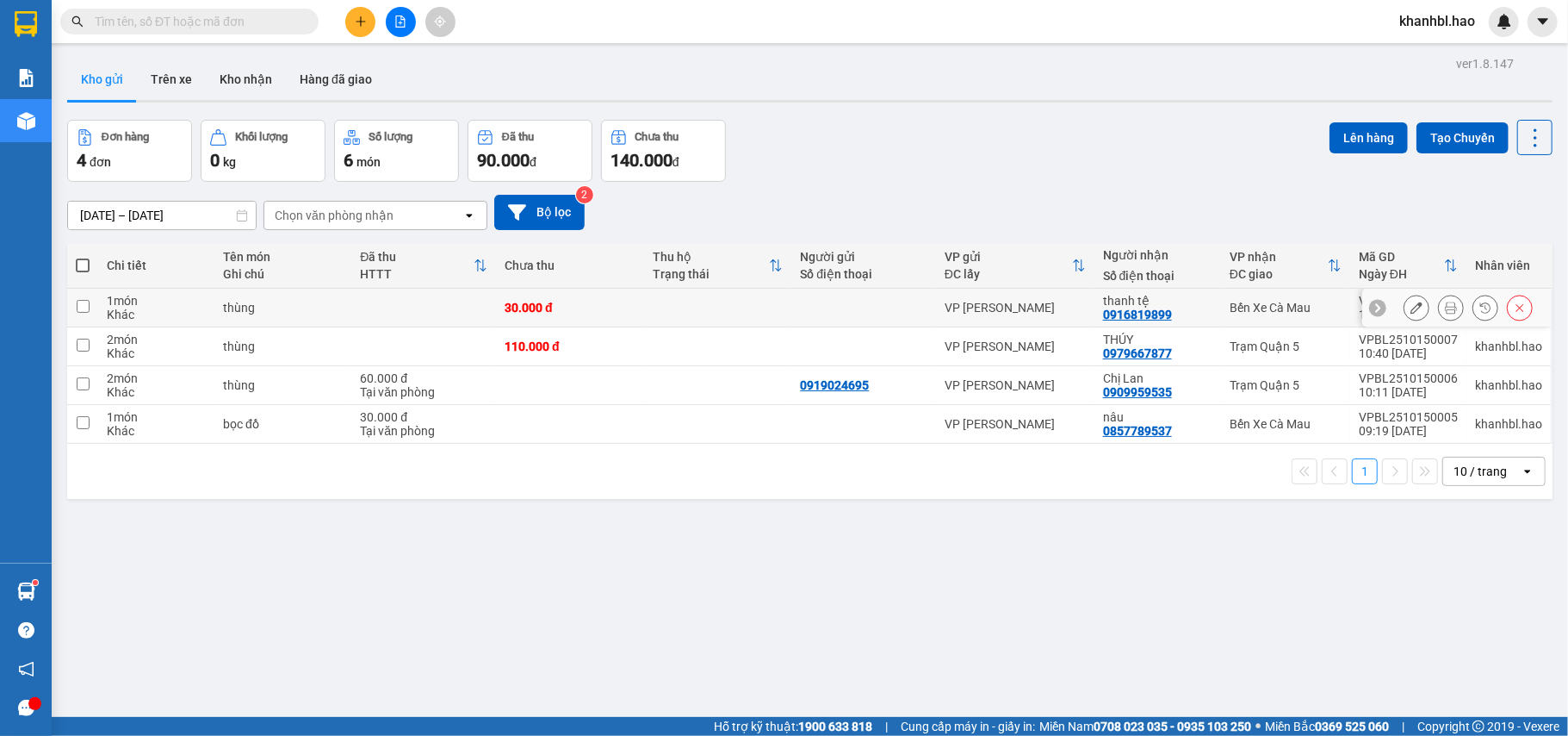
click at [1406, 308] on button at bounding box center [1416, 307] width 24 height 30
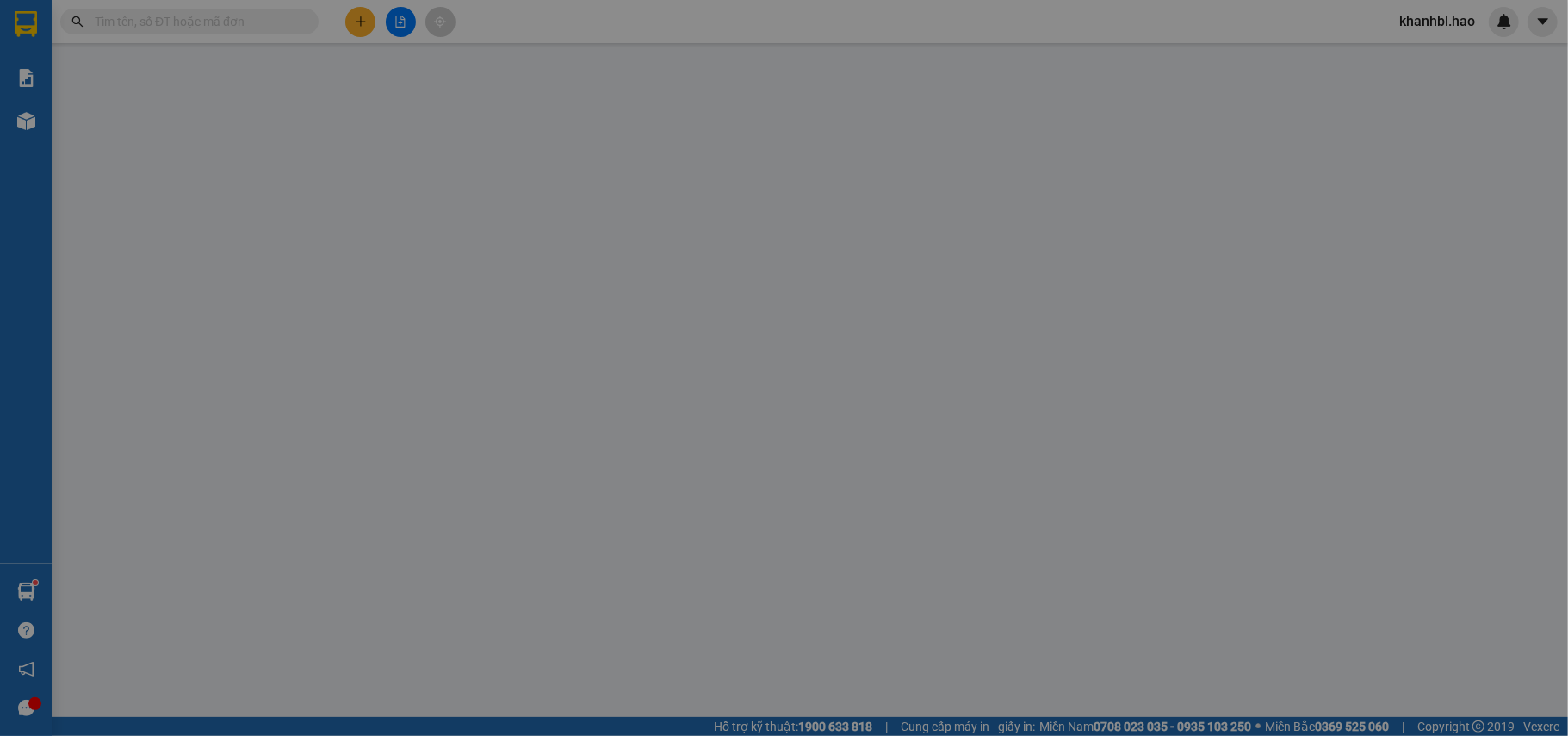
type input "0916819899"
type input "thanh tệ"
type input "30.000"
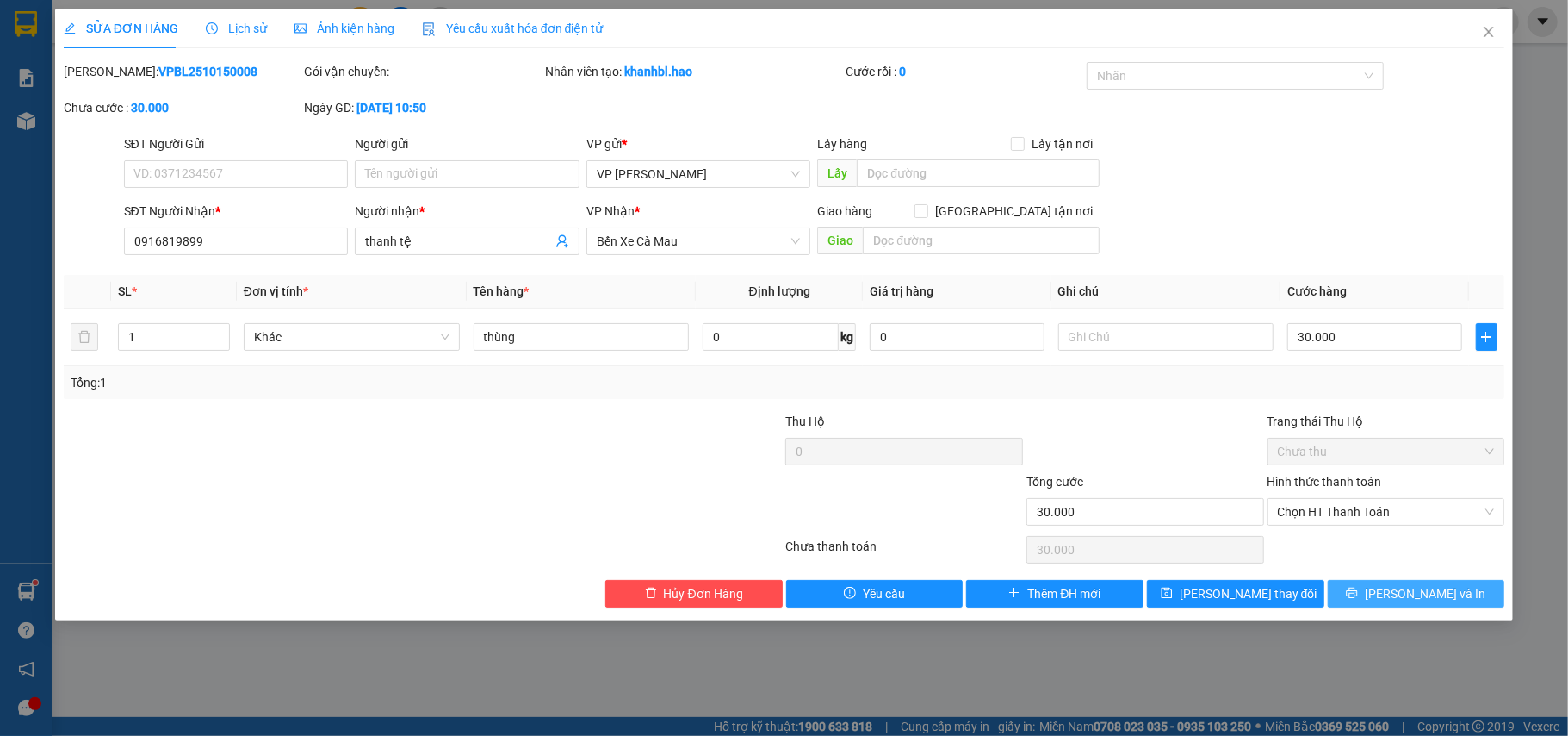
click at [1453, 590] on button "[PERSON_NAME] và In" at bounding box center [1416, 593] width 177 height 28
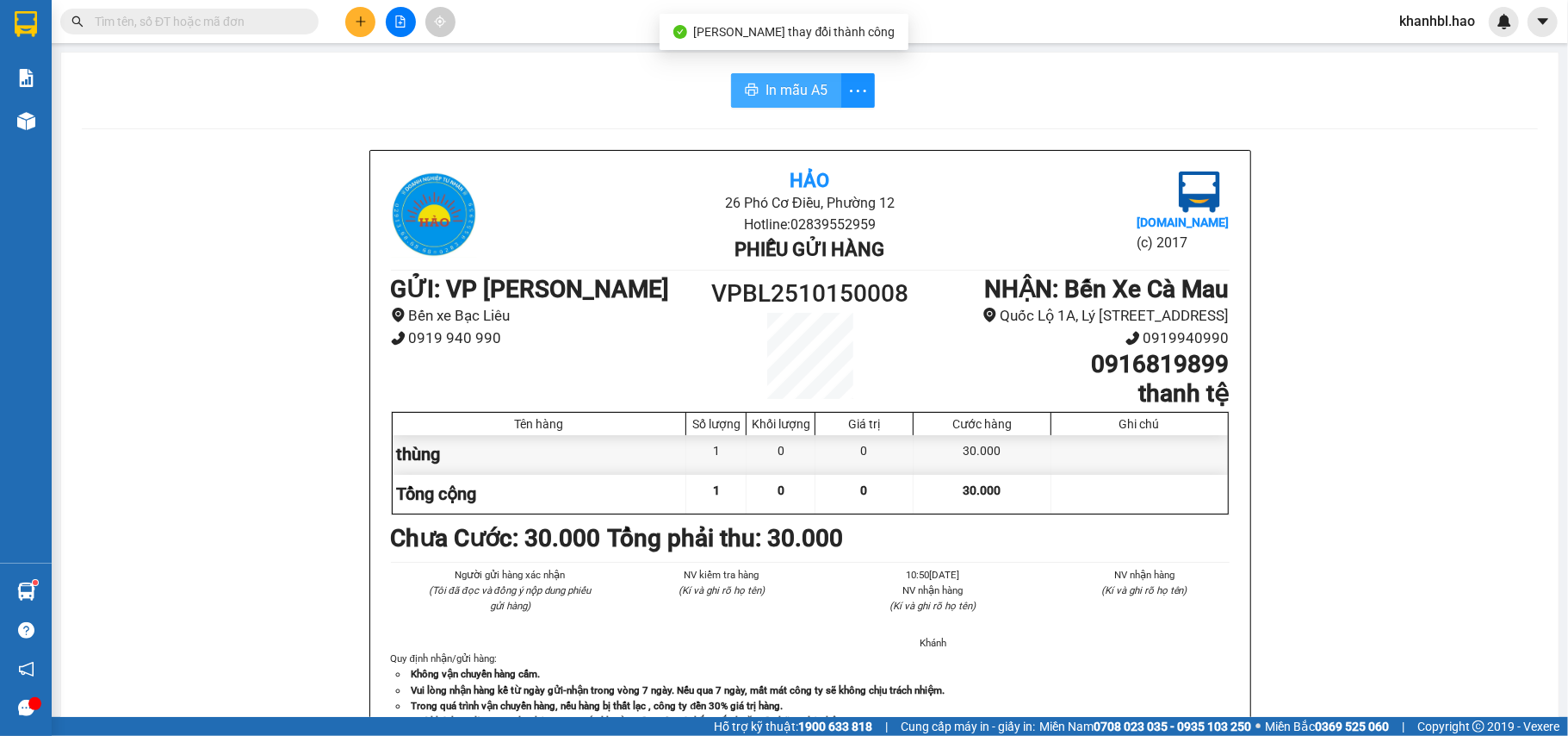
click at [789, 89] on span "In mẫu A5" at bounding box center [795, 89] width 62 height 21
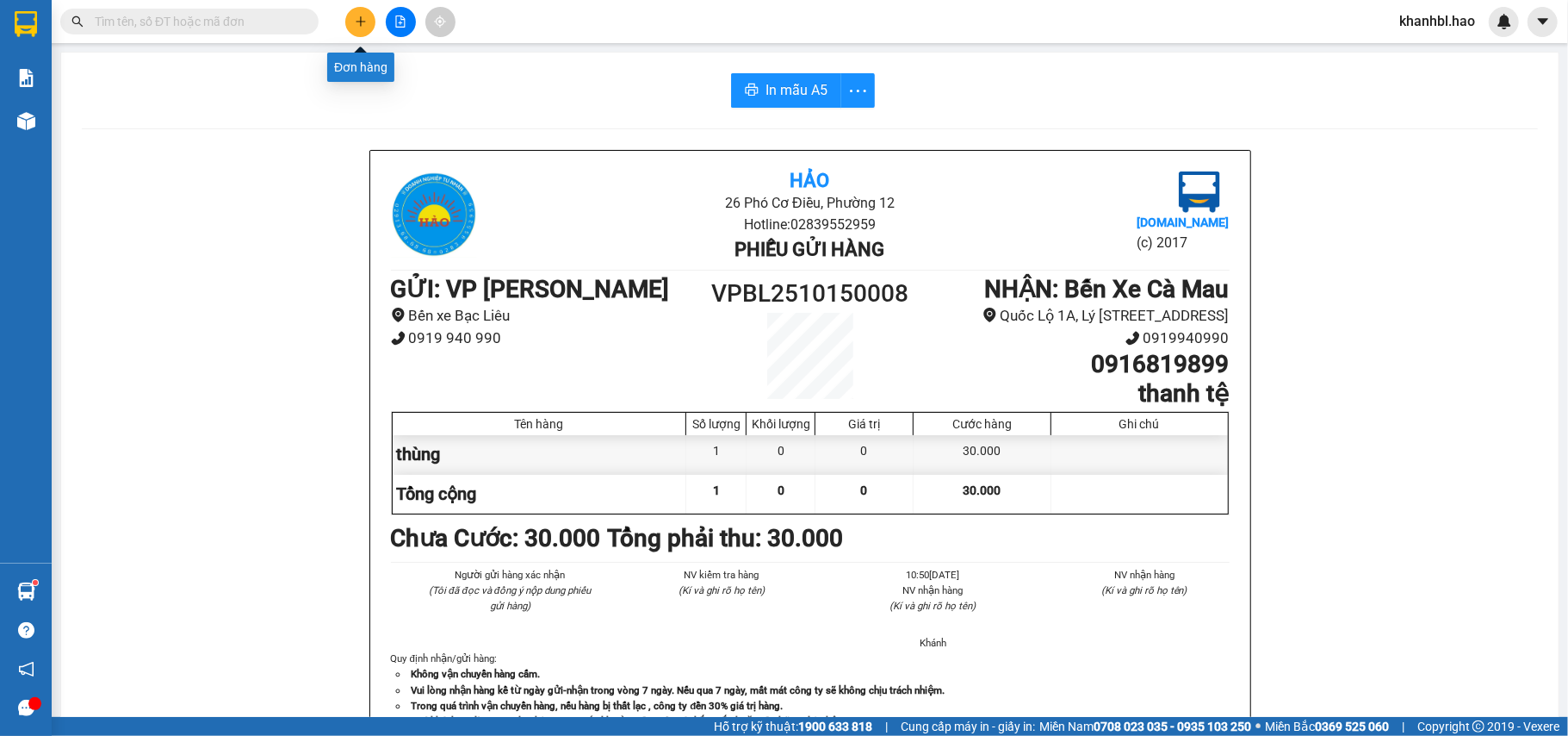
click at [349, 11] on button at bounding box center [360, 21] width 30 height 30
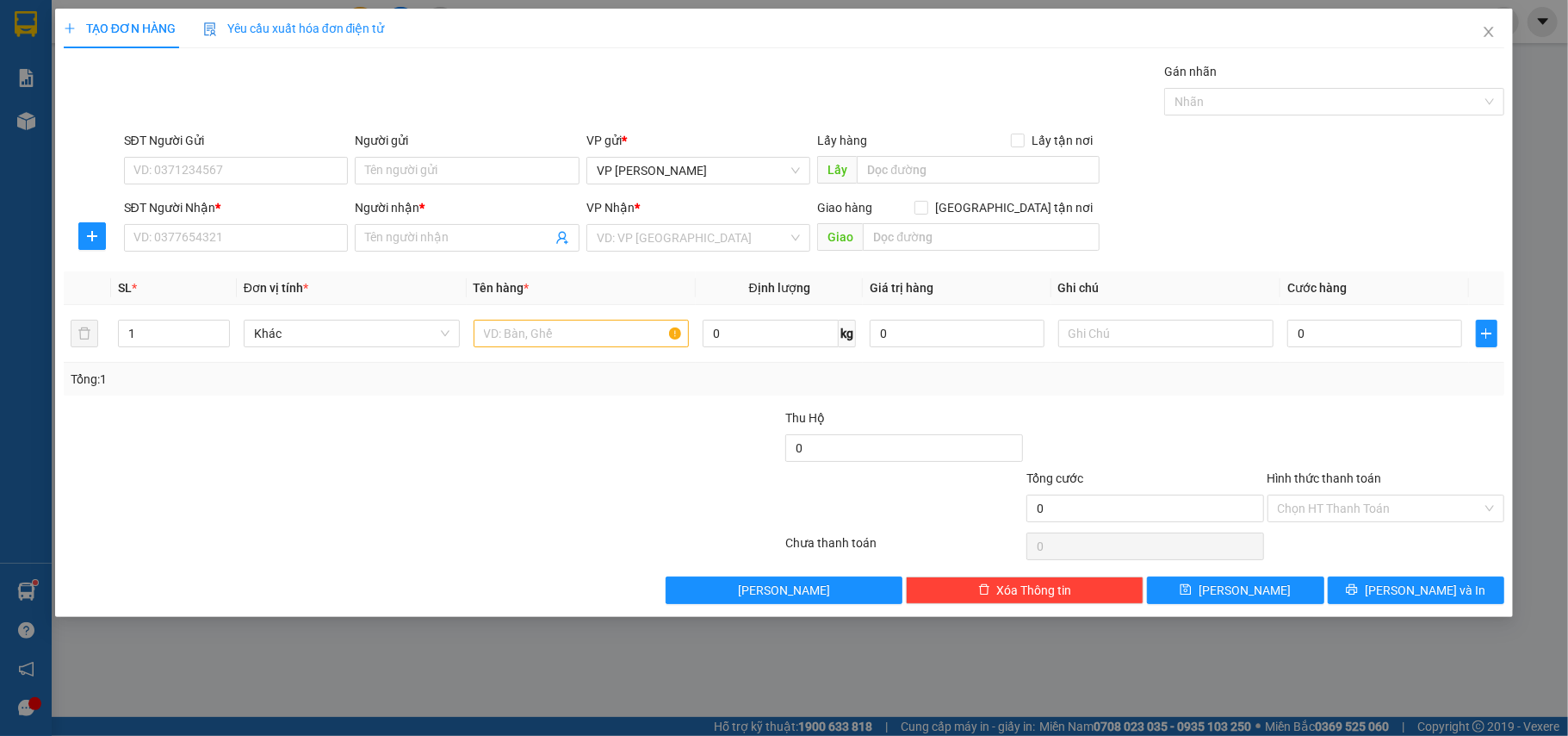
click at [1162, 670] on div "TẠO ĐƠN HÀNG Yêu cầu xuất hóa đơn điện tử Transit Pickup Surcharge Ids Transit …" at bounding box center [784, 368] width 1568 height 736
click at [308, 237] on input "SĐT Người Nhận *" at bounding box center [236, 237] width 224 height 28
type input "0944610303"
click at [195, 267] on div "0944610303 - NHỚ" at bounding box center [236, 273] width 204 height 19
type input "NHỚ"
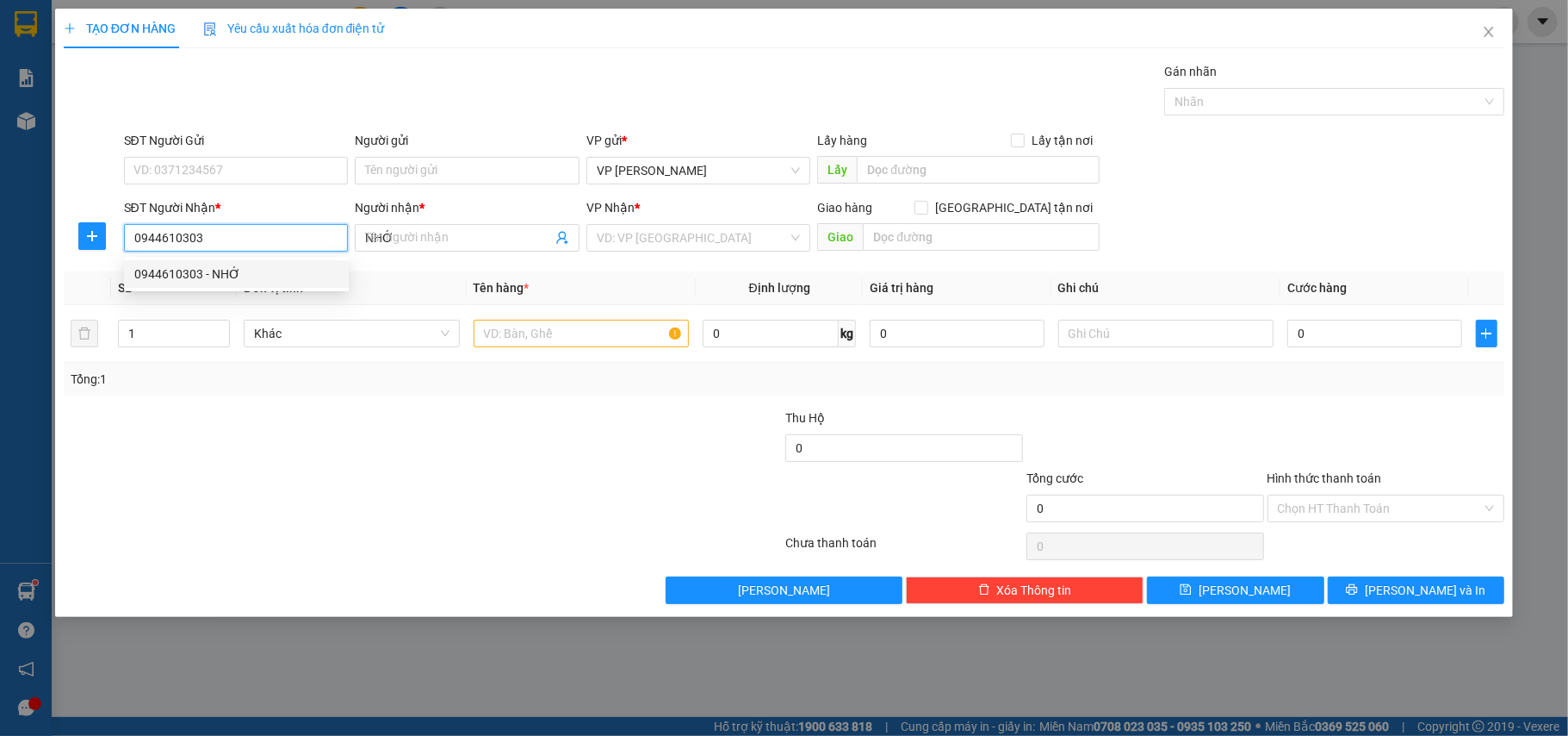
type input "30.000"
type input "0944610303"
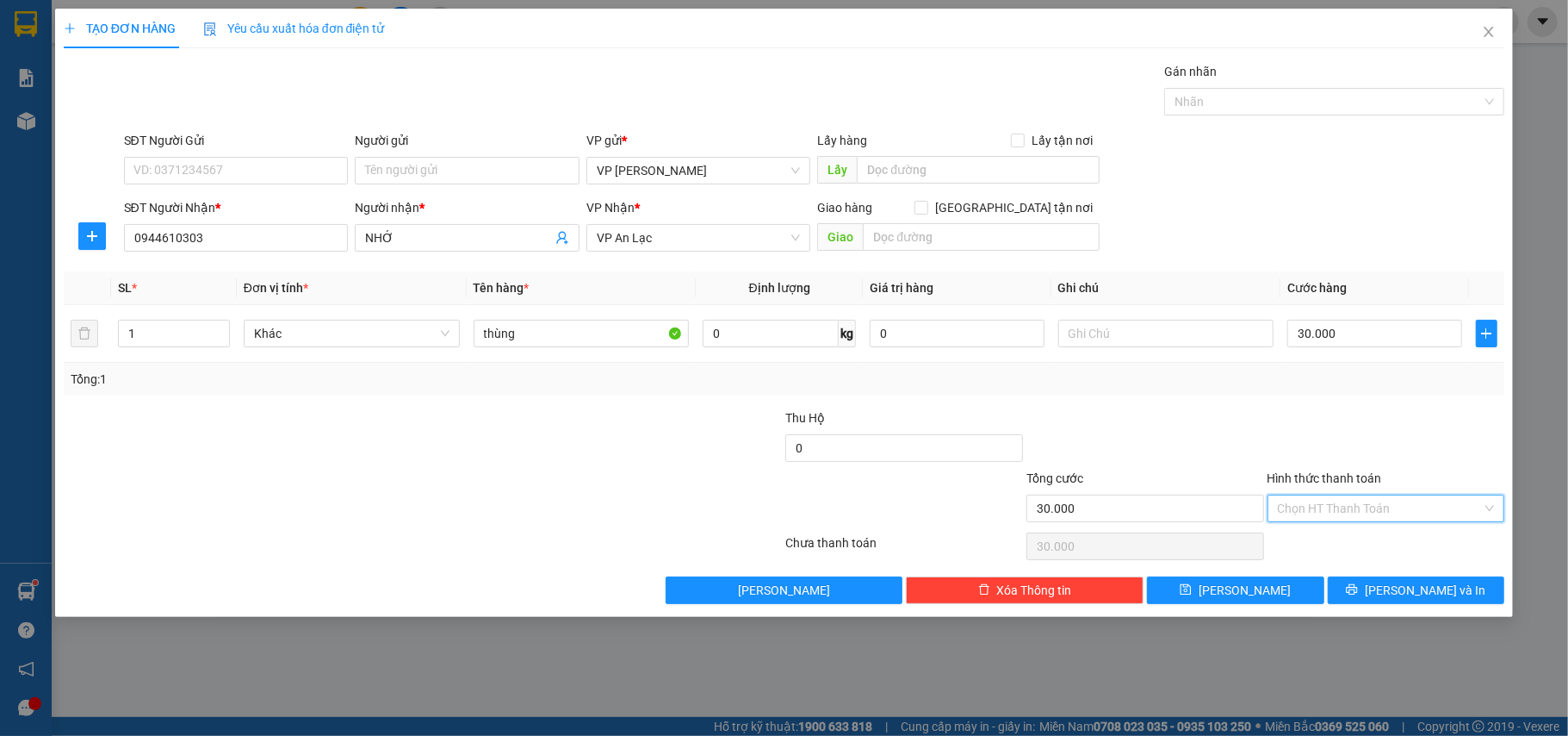
click at [1374, 498] on input "Hình thức thanh toán" at bounding box center [1379, 508] width 205 height 26
click at [1352, 545] on div "Tại văn phòng" at bounding box center [1386, 545] width 217 height 19
type input "0"
click at [1402, 586] on span "[PERSON_NAME] và In" at bounding box center [1425, 590] width 120 height 19
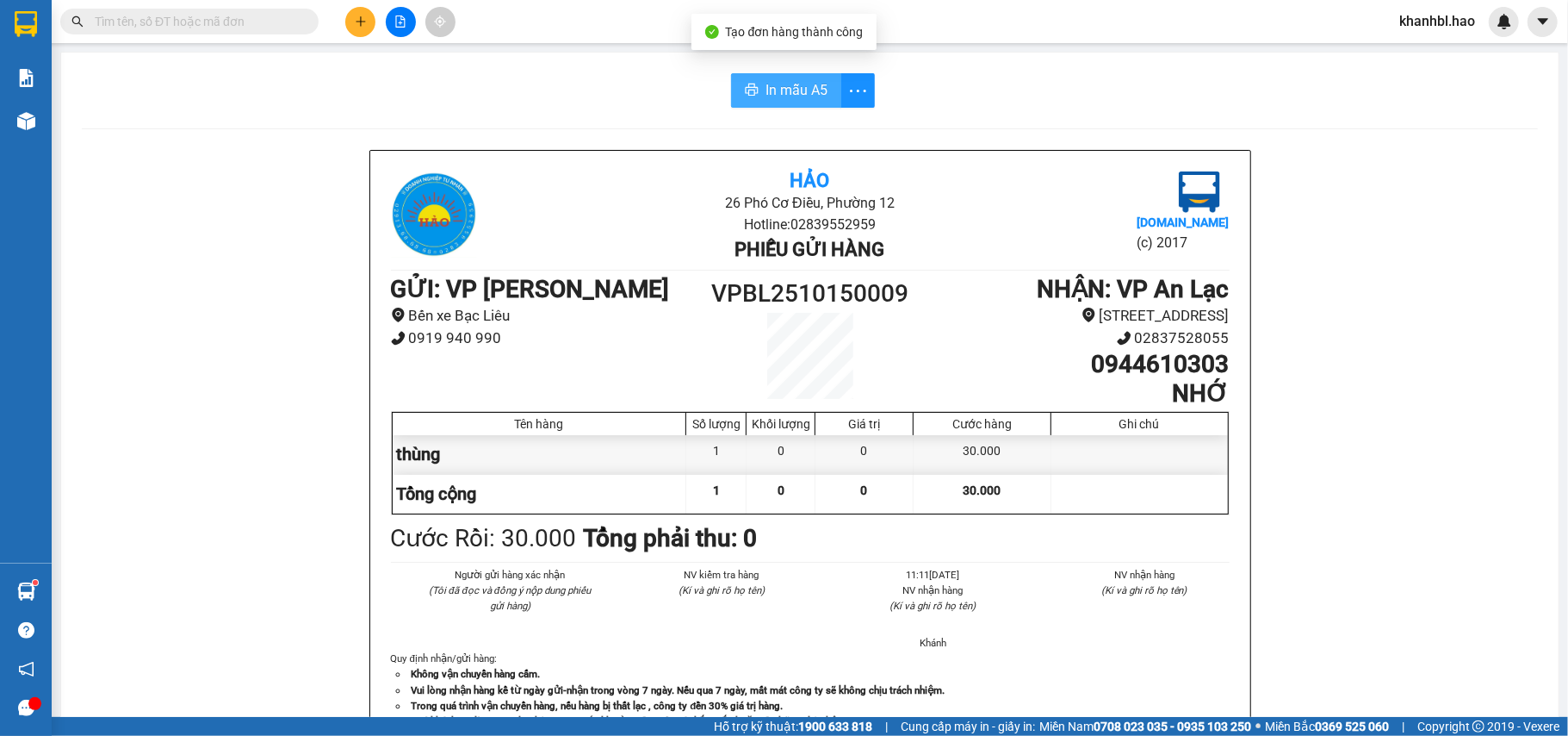
click at [776, 79] on span "In mẫu A5" at bounding box center [795, 89] width 62 height 21
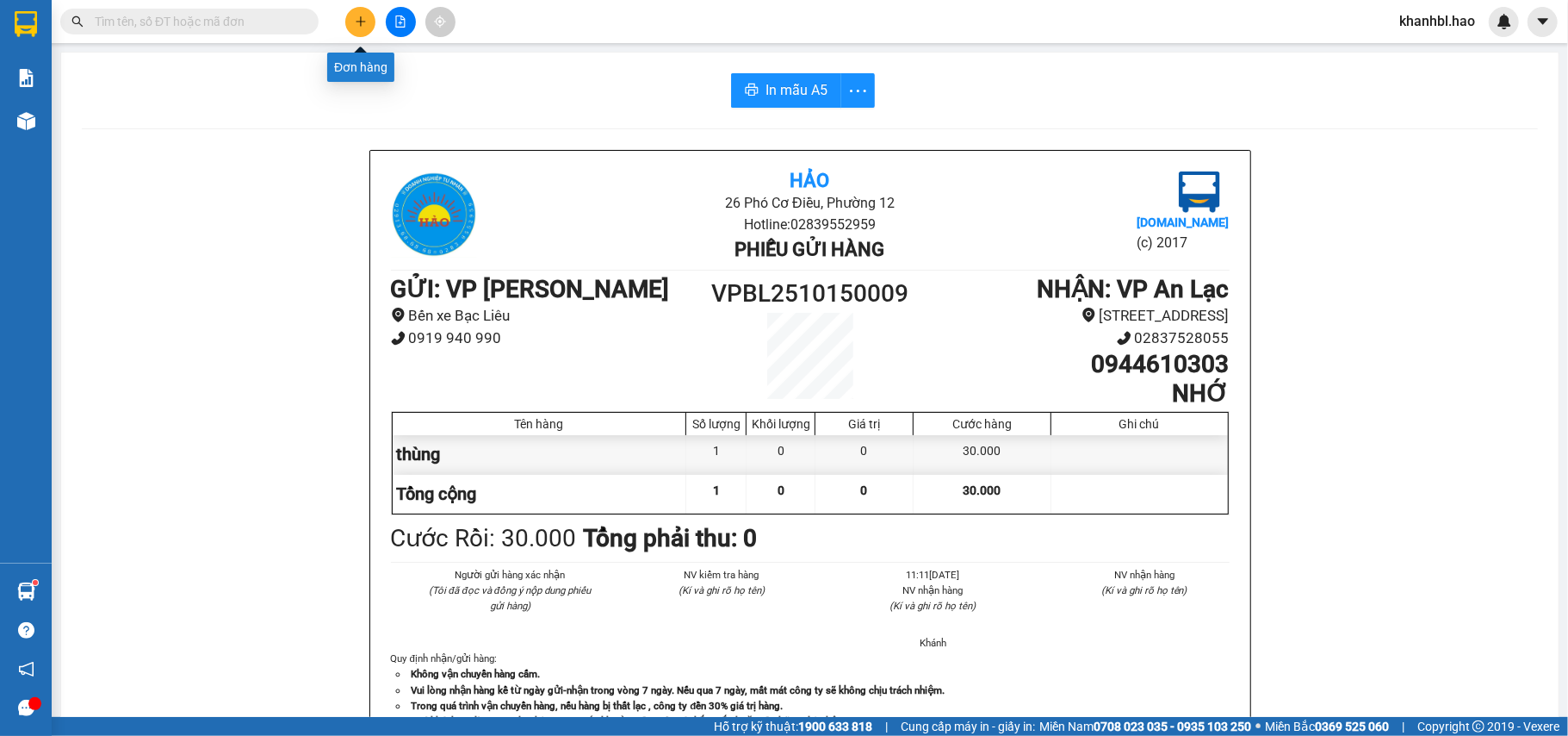
click at [358, 19] on icon "plus" at bounding box center [361, 21] width 12 height 12
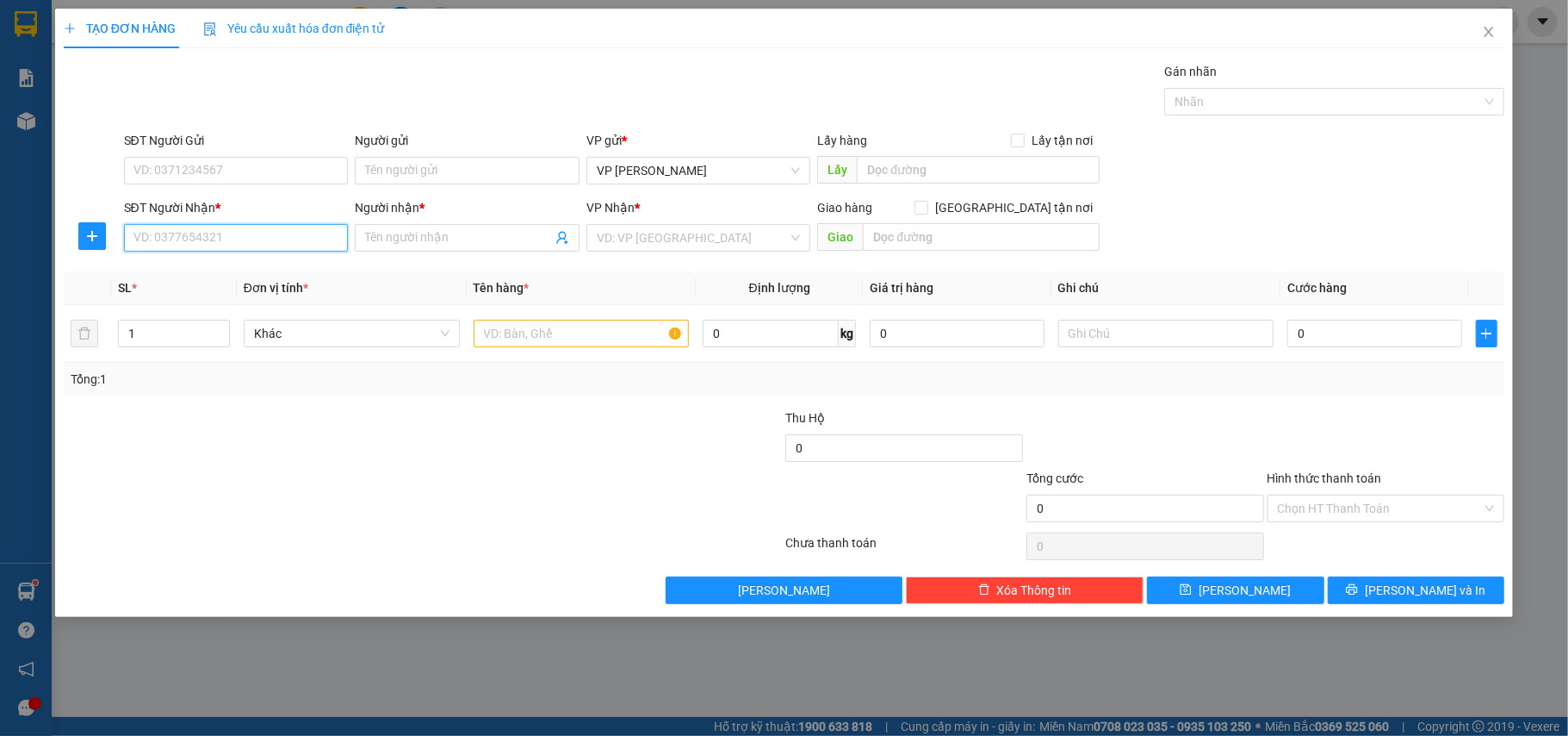
click at [283, 237] on input "SĐT Người Nhận *" at bounding box center [236, 237] width 224 height 28
type input "0984779615"
drag, startPoint x: 209, startPoint y: 270, endPoint x: 218, endPoint y: 270, distance: 9.0
click at [210, 270] on div "0984779615 - diễm" at bounding box center [236, 273] width 204 height 19
type input "diễm"
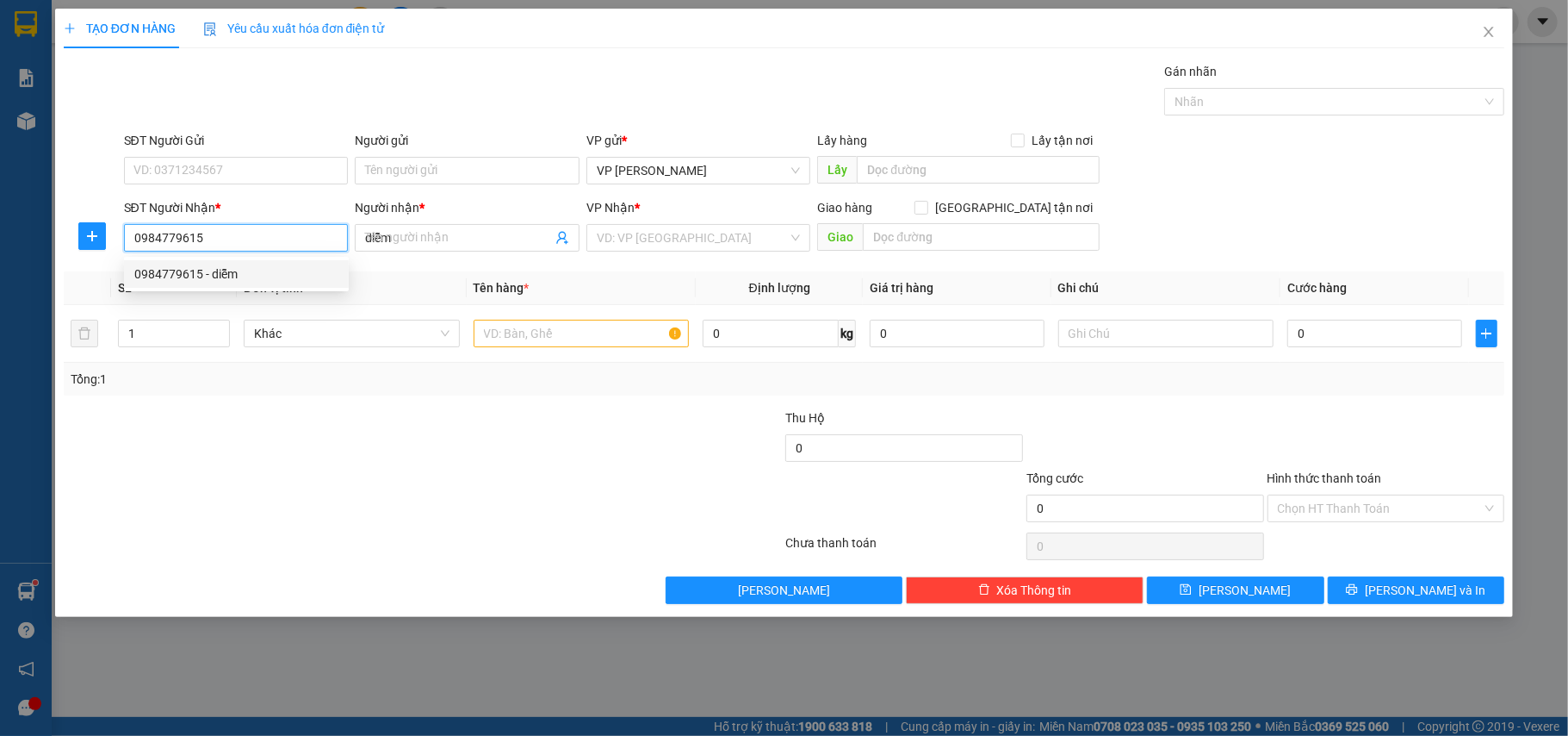
type input "30.000"
type input "0984779615"
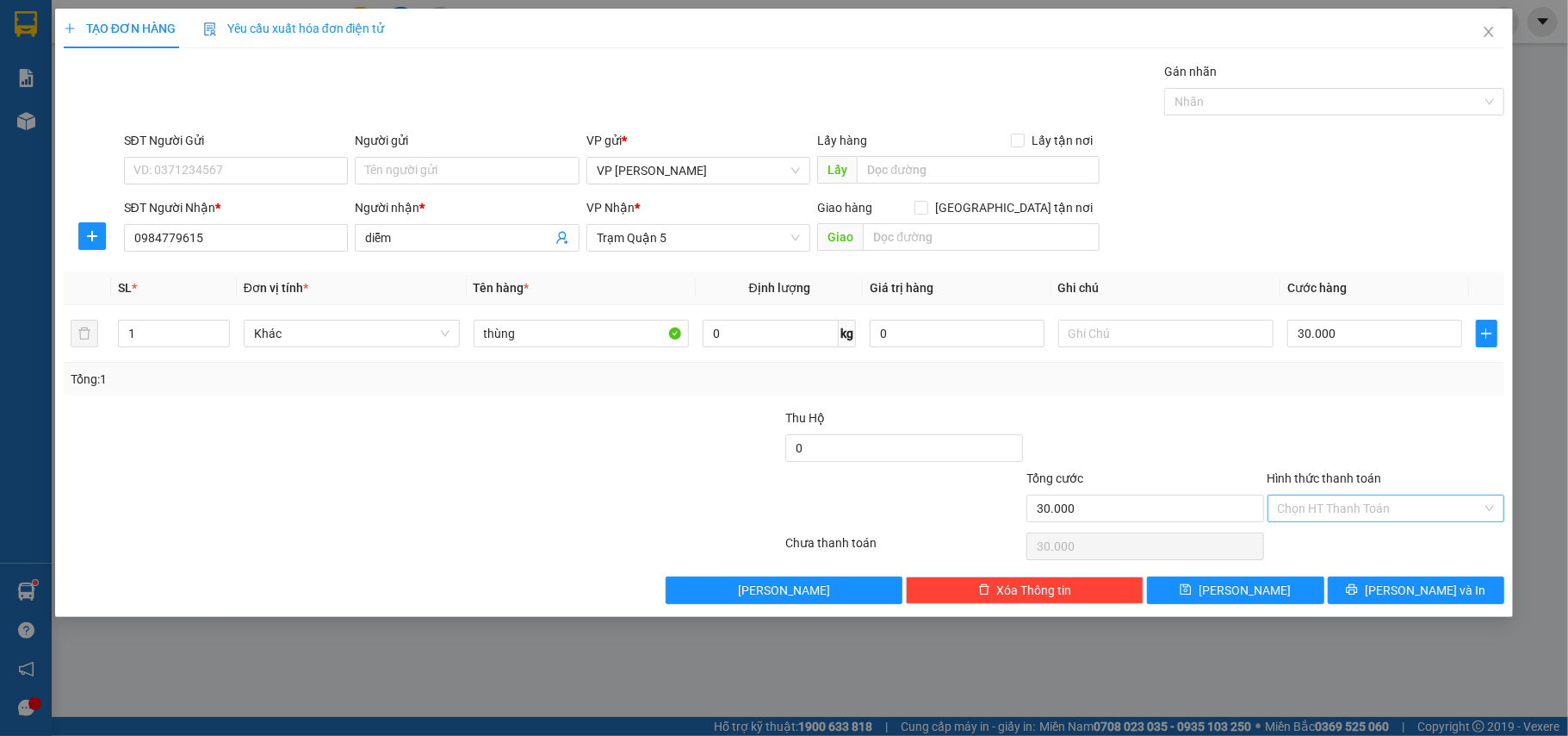
click at [1361, 508] on input "Hình thức thanh toán" at bounding box center [1379, 508] width 205 height 26
click at [1356, 538] on div "Tại văn phòng" at bounding box center [1386, 545] width 217 height 19
type input "0"
click at [1379, 592] on button "[PERSON_NAME] và In" at bounding box center [1416, 590] width 177 height 28
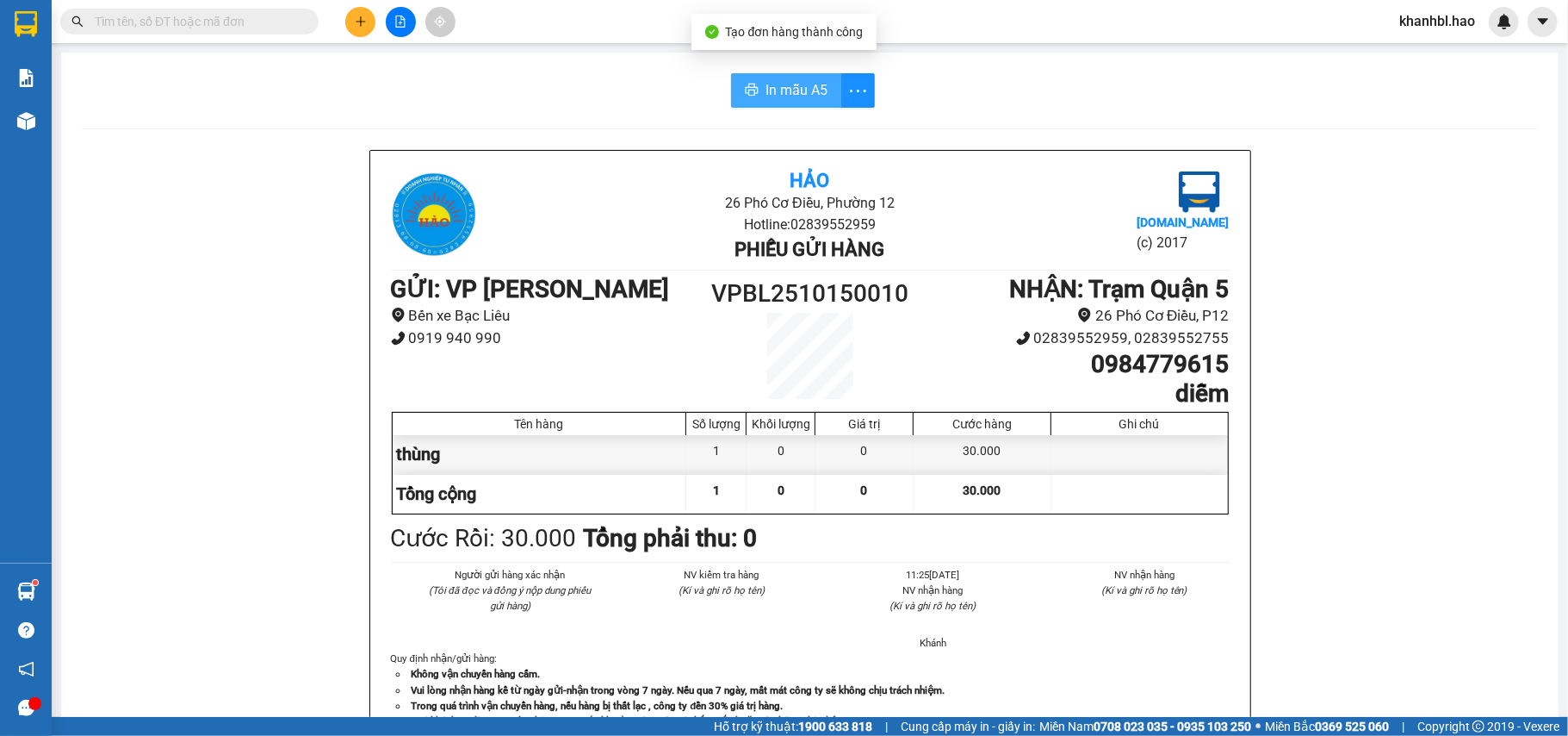
click at [809, 90] on span "In mẫu A5" at bounding box center [795, 89] width 62 height 21
